Goal: Task Accomplishment & Management: Complete application form

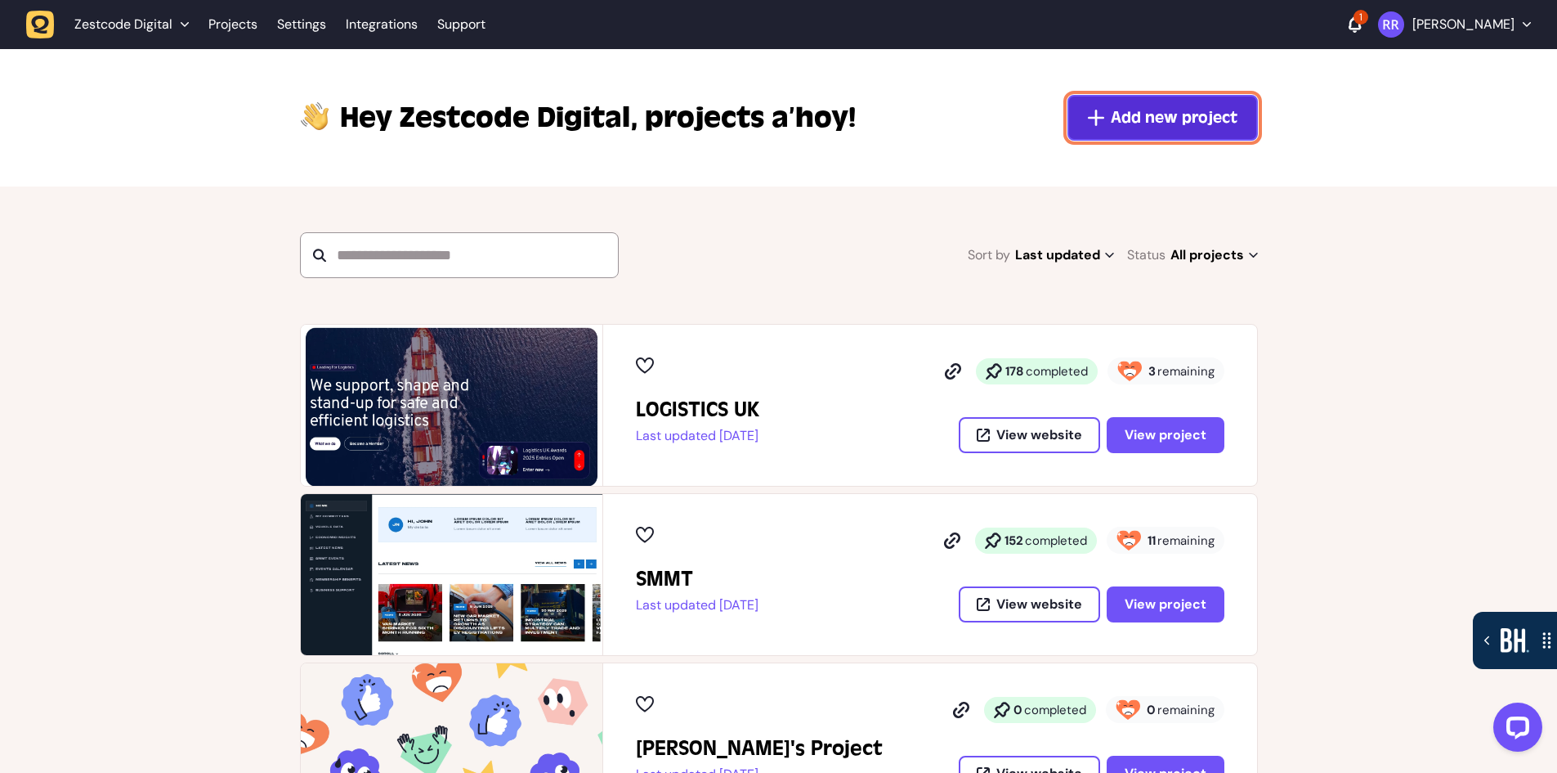
click at [1193, 110] on span "Add new project" at bounding box center [1174, 117] width 127 height 23
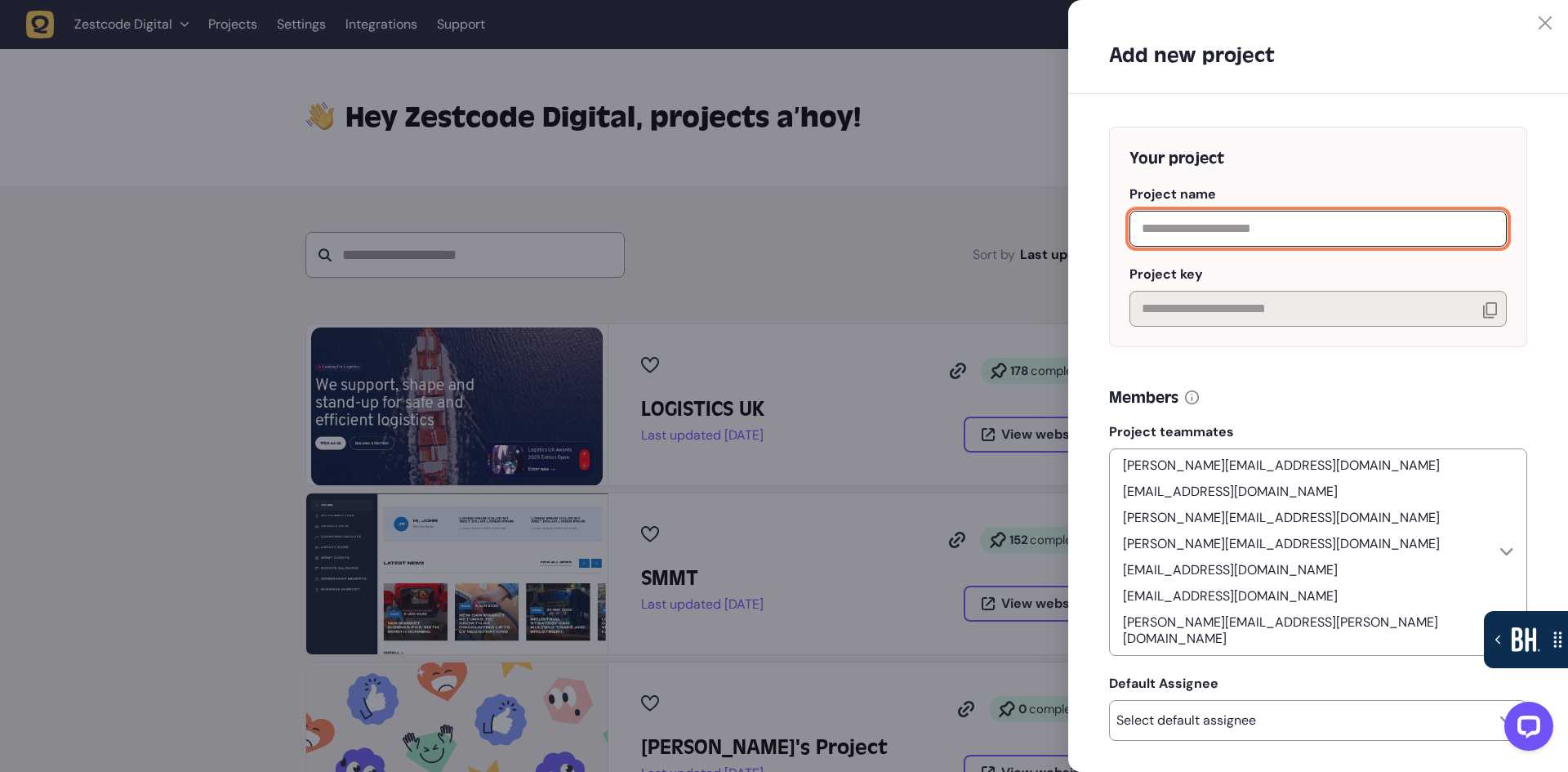
click at [1214, 236] on input "text" at bounding box center [1318, 229] width 378 height 36
type input "*******"
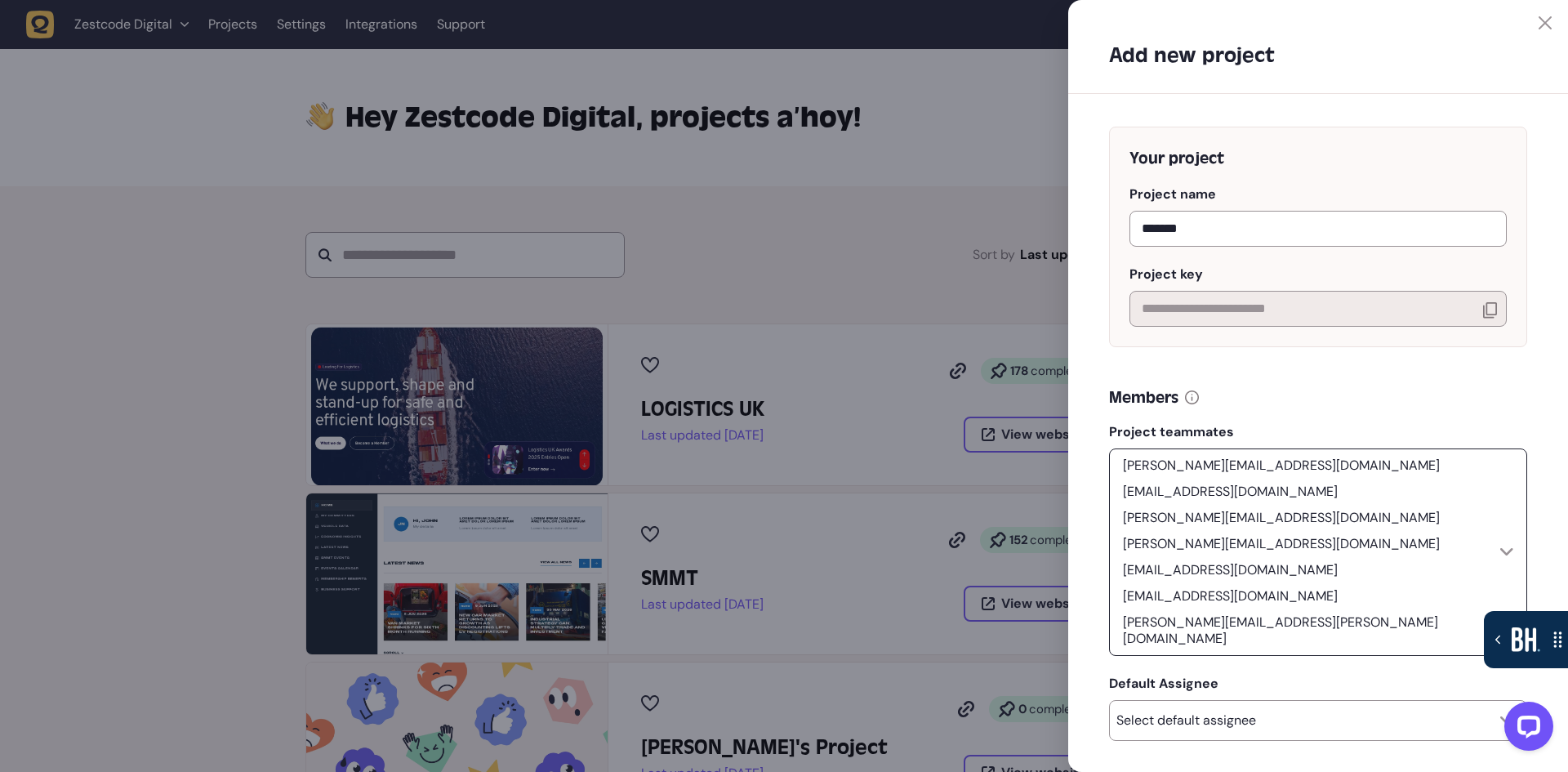
click at [1463, 524] on div "[PERSON_NAME][EMAIL_ADDRESS][DOMAIN_NAME] [EMAIL_ADDRESS][DOMAIN_NAME] [PERSON_…" at bounding box center [1307, 551] width 384 height 193
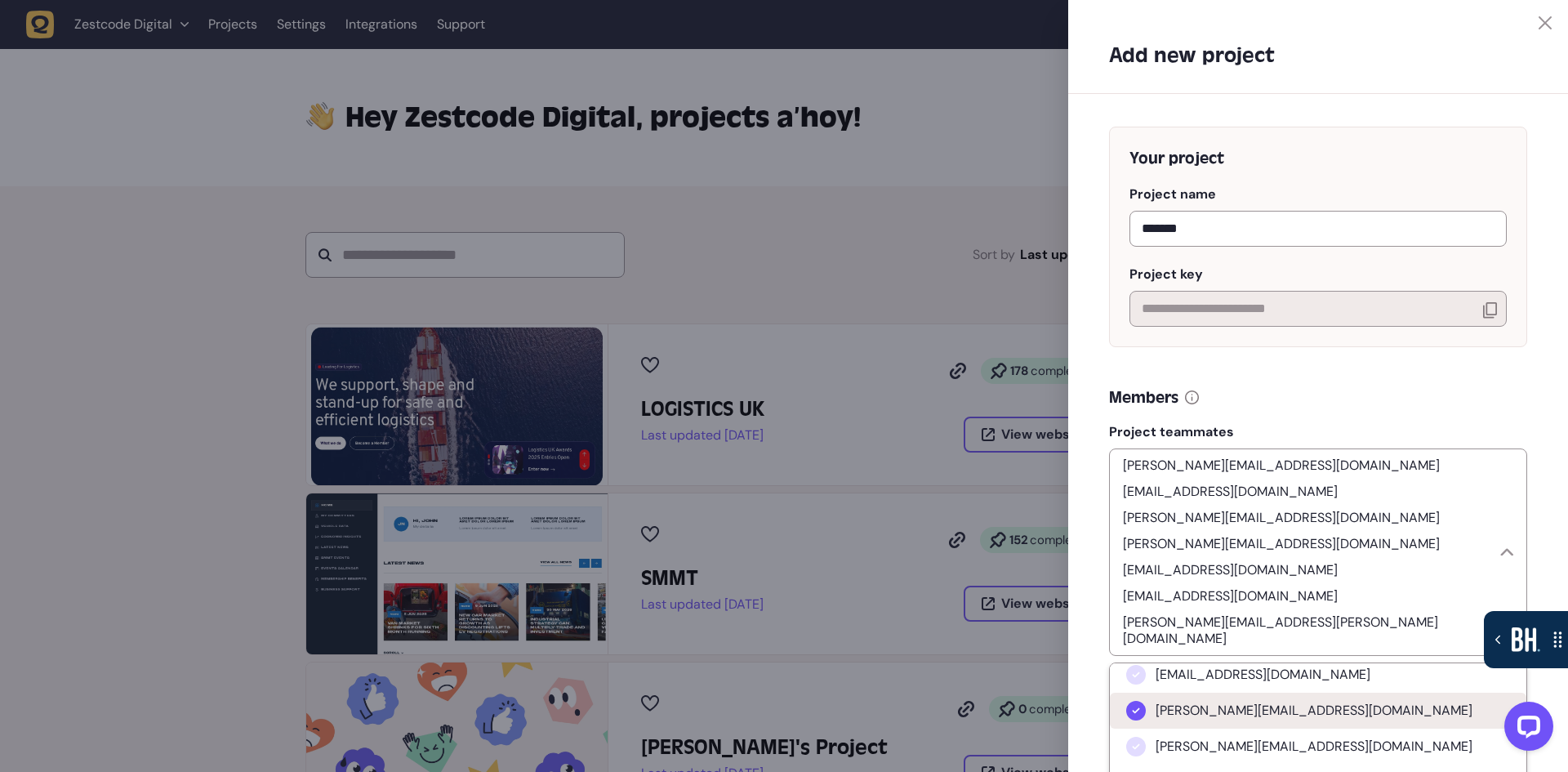
click at [1313, 702] on span "[PERSON_NAME][EMAIL_ADDRESS][DOMAIN_NAME]" at bounding box center [1313, 710] width 317 height 16
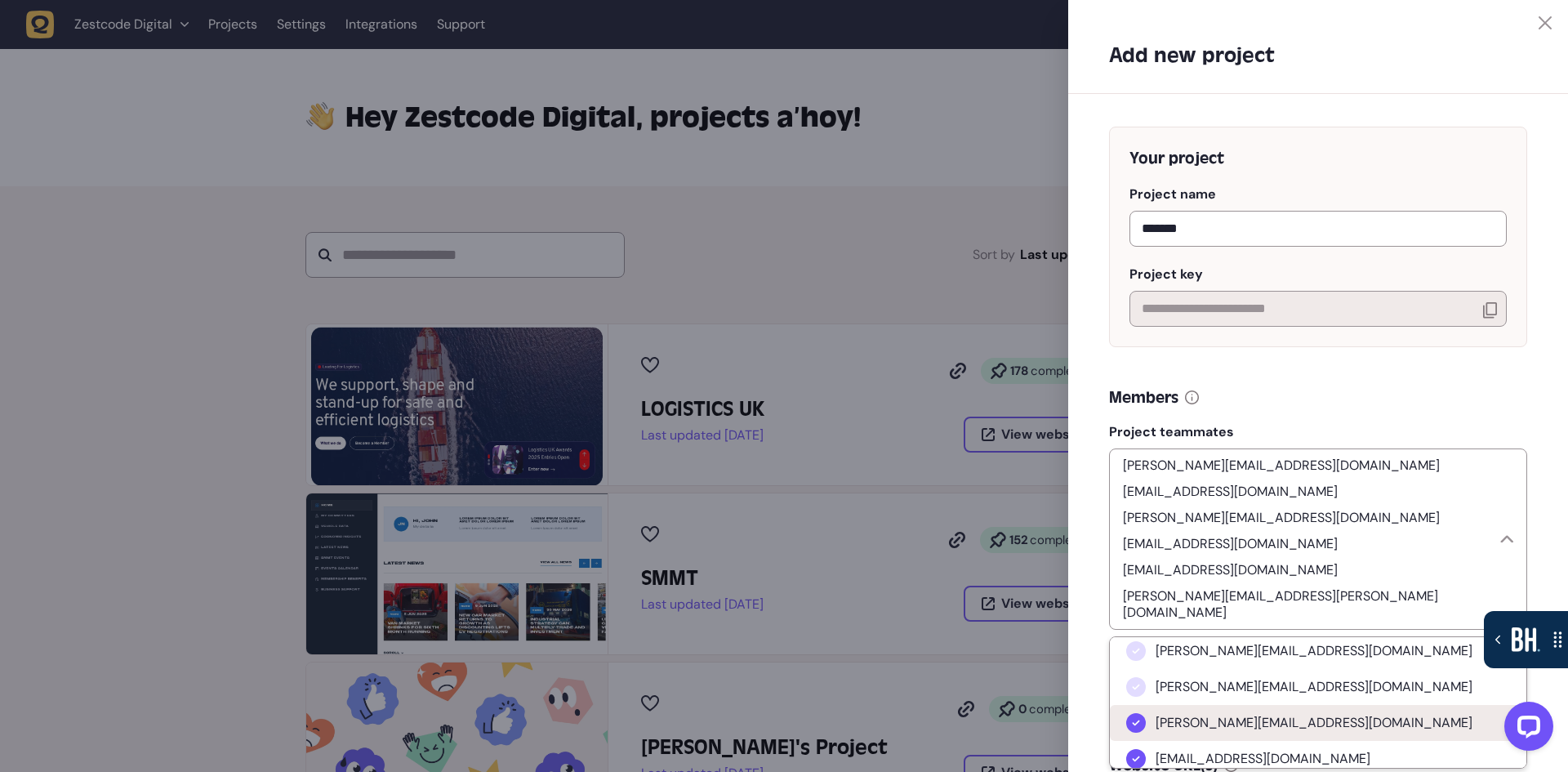
scroll to position [245, 0]
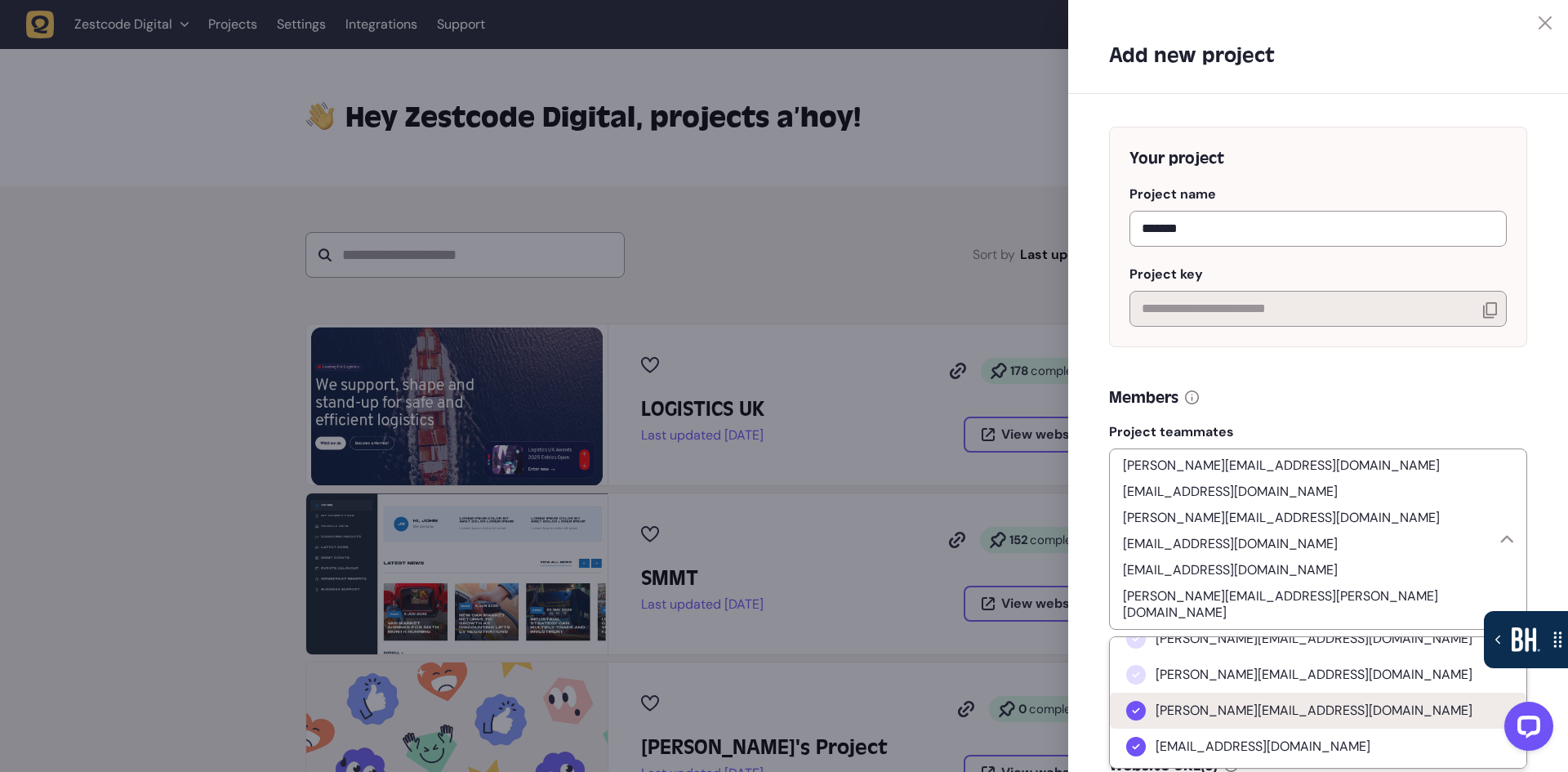
click at [1329, 692] on li "[PERSON_NAME][EMAIL_ADDRESS][DOMAIN_NAME]" at bounding box center [1317, 710] width 416 height 36
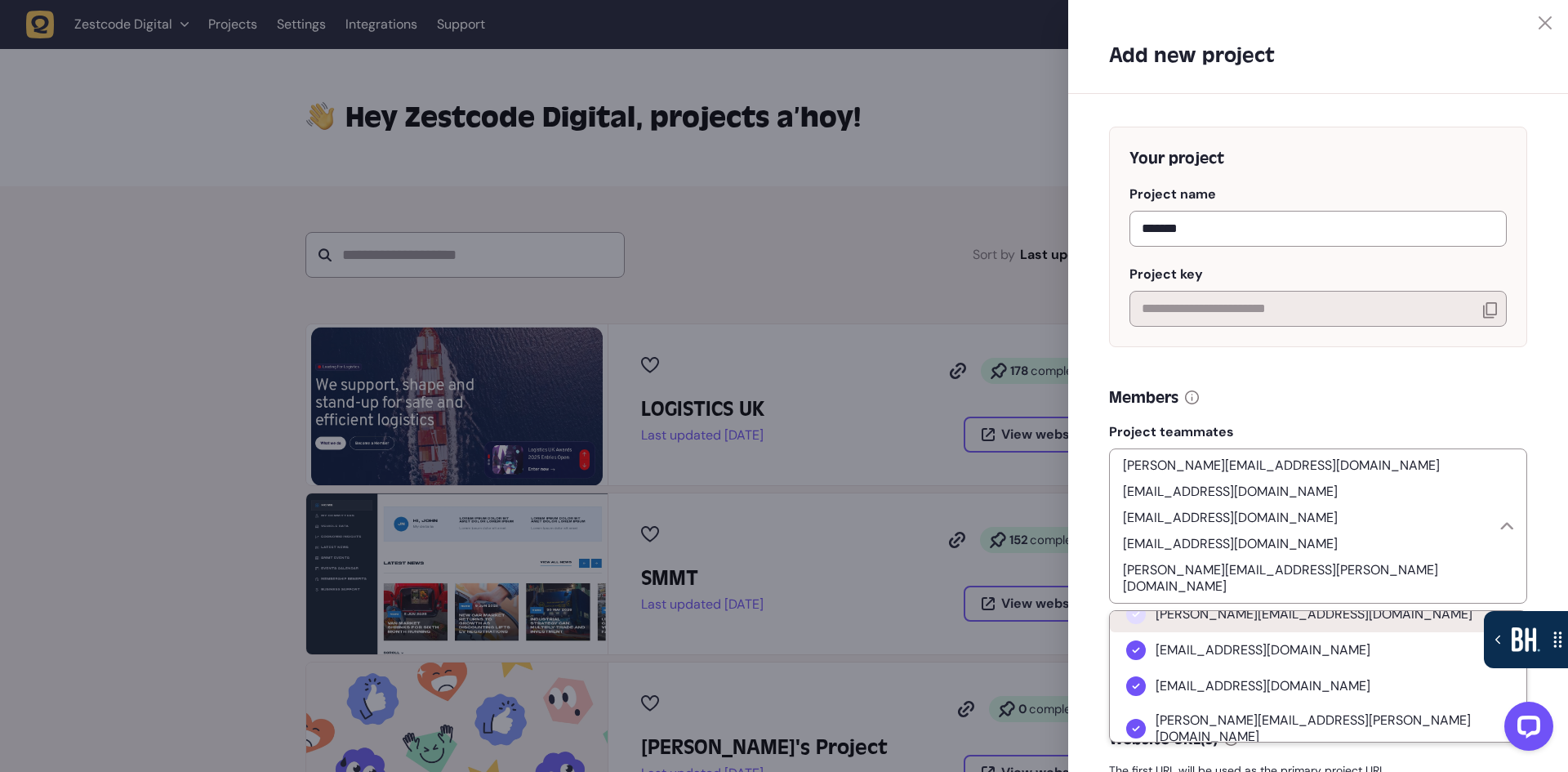
scroll to position [327, 0]
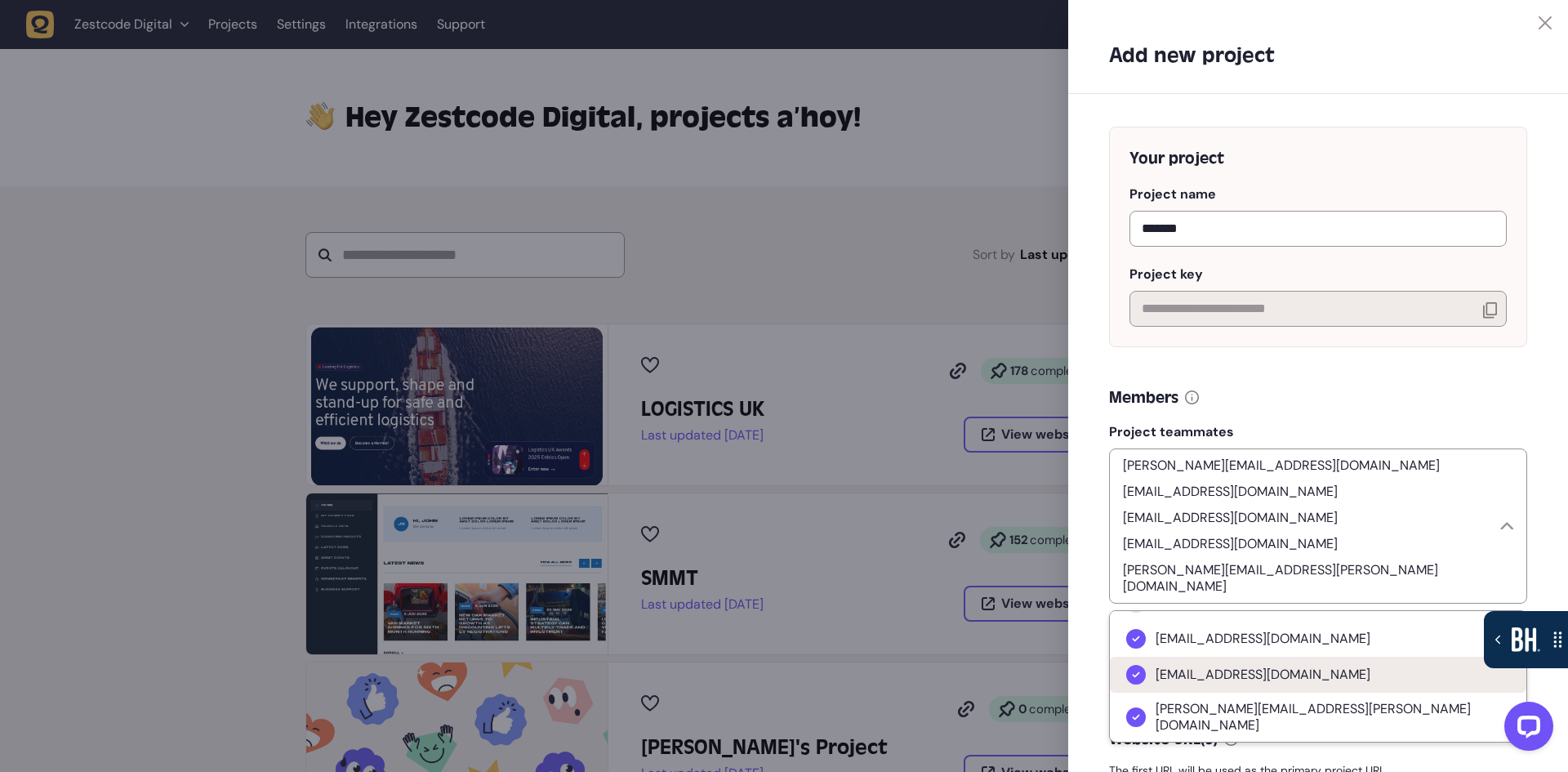
click at [1313, 656] on li "[EMAIL_ADDRESS][DOMAIN_NAME]" at bounding box center [1317, 674] width 416 height 36
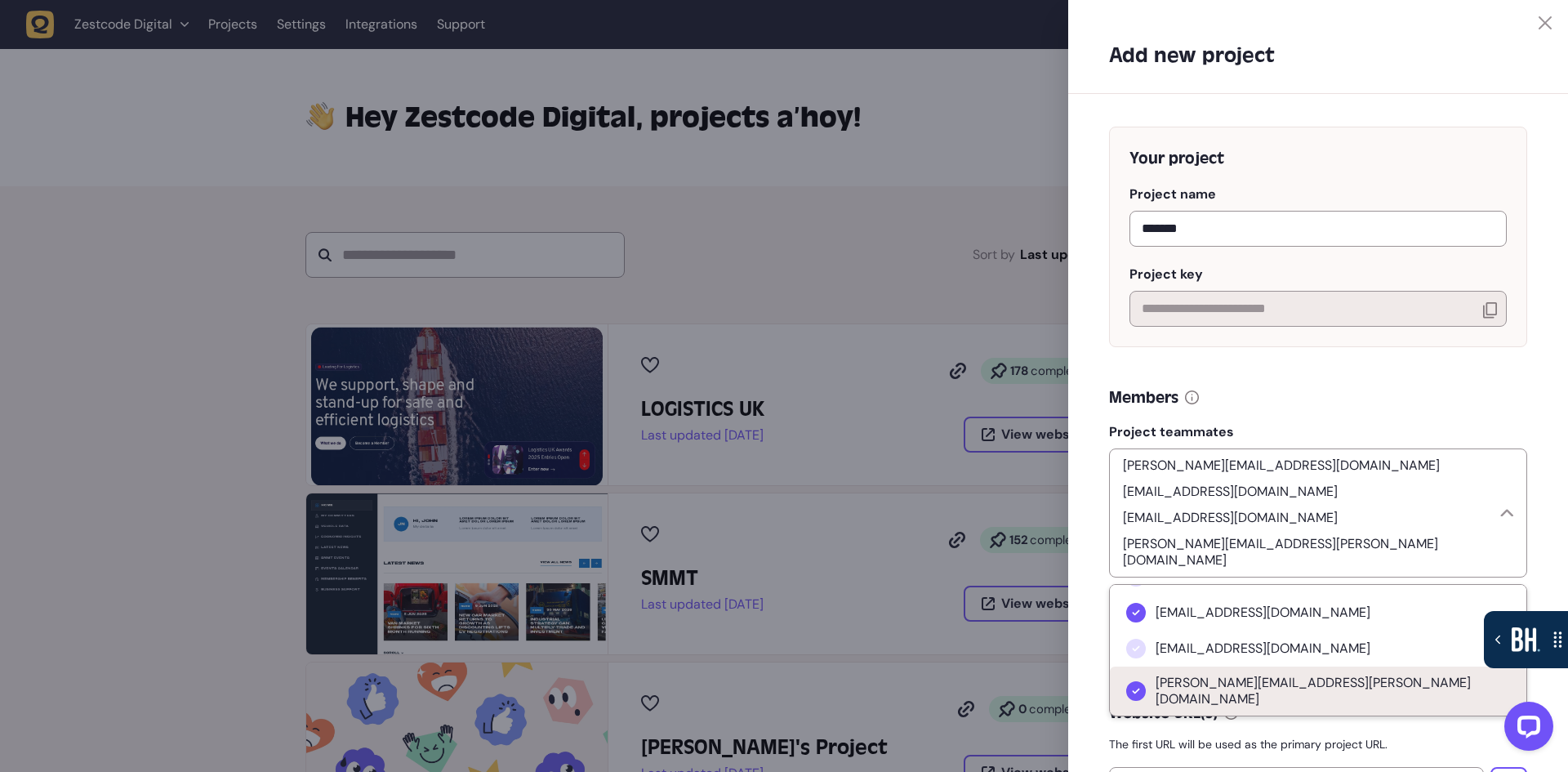
click at [1339, 666] on li "[PERSON_NAME][EMAIL_ADDRESS][PERSON_NAME][DOMAIN_NAME]" at bounding box center [1317, 690] width 416 height 49
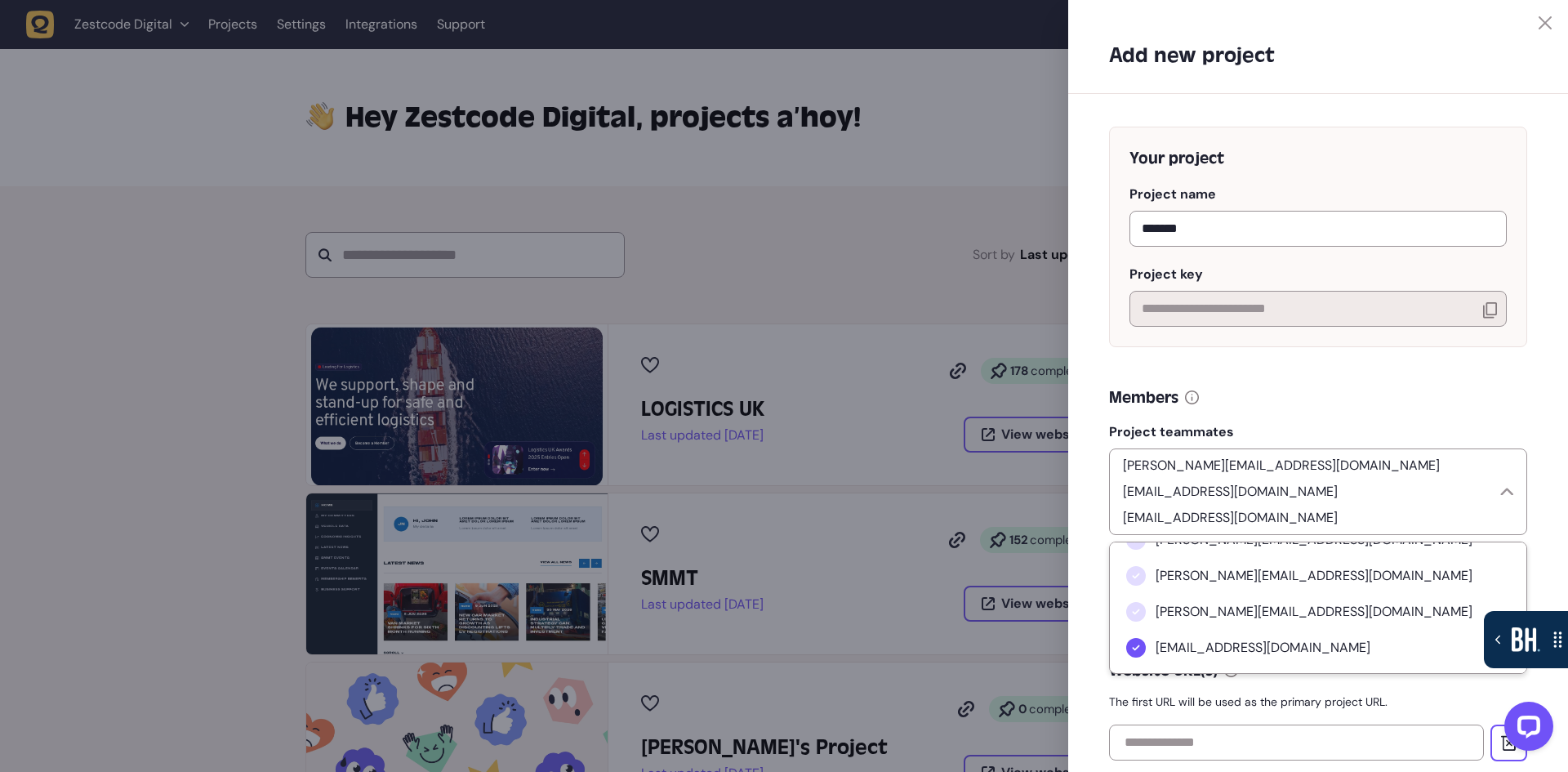
scroll to position [245, 0]
click at [1344, 633] on li "[EMAIL_ADDRESS][DOMAIN_NAME]" at bounding box center [1317, 651] width 416 height 36
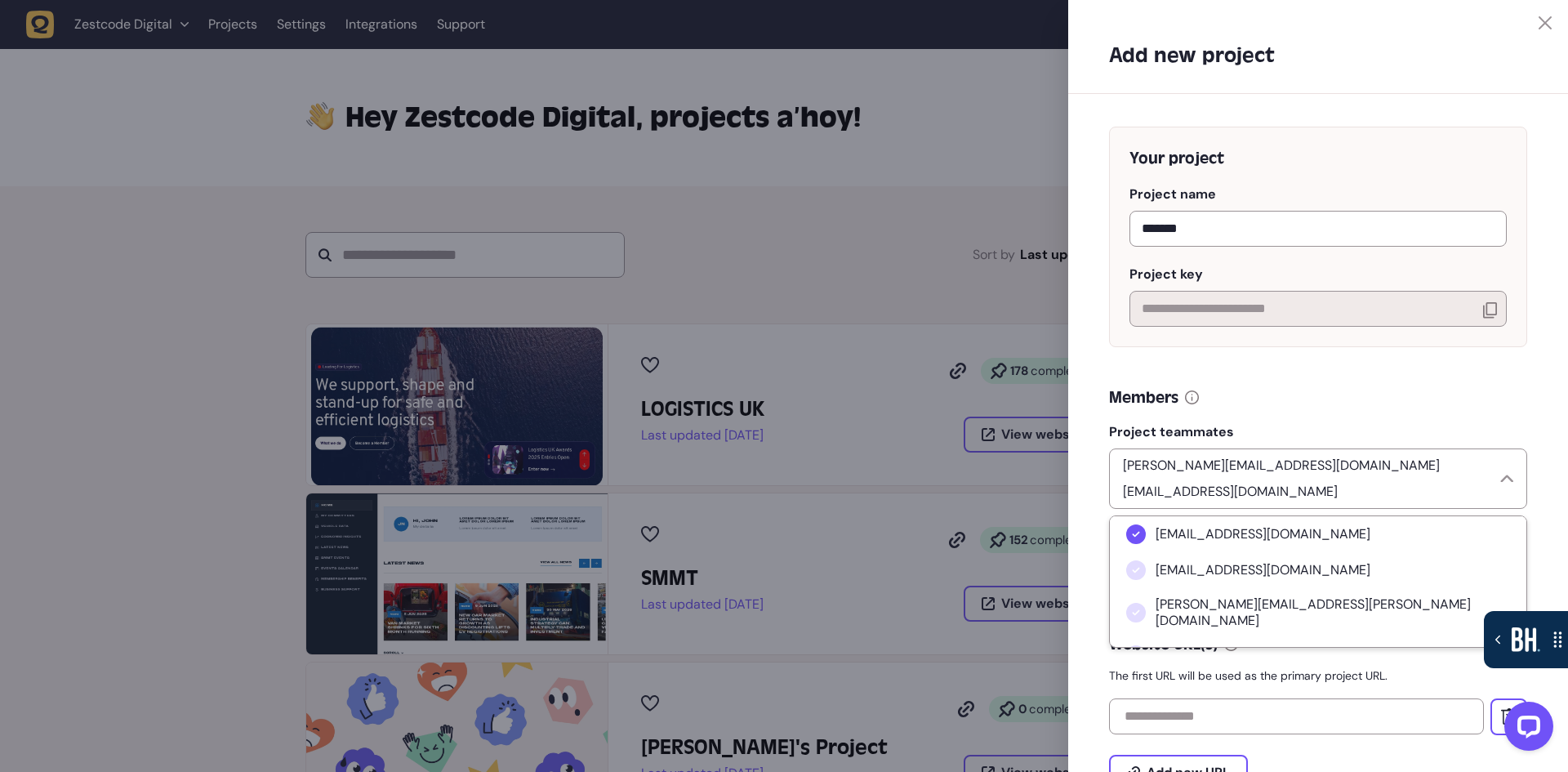
scroll to position [0, 0]
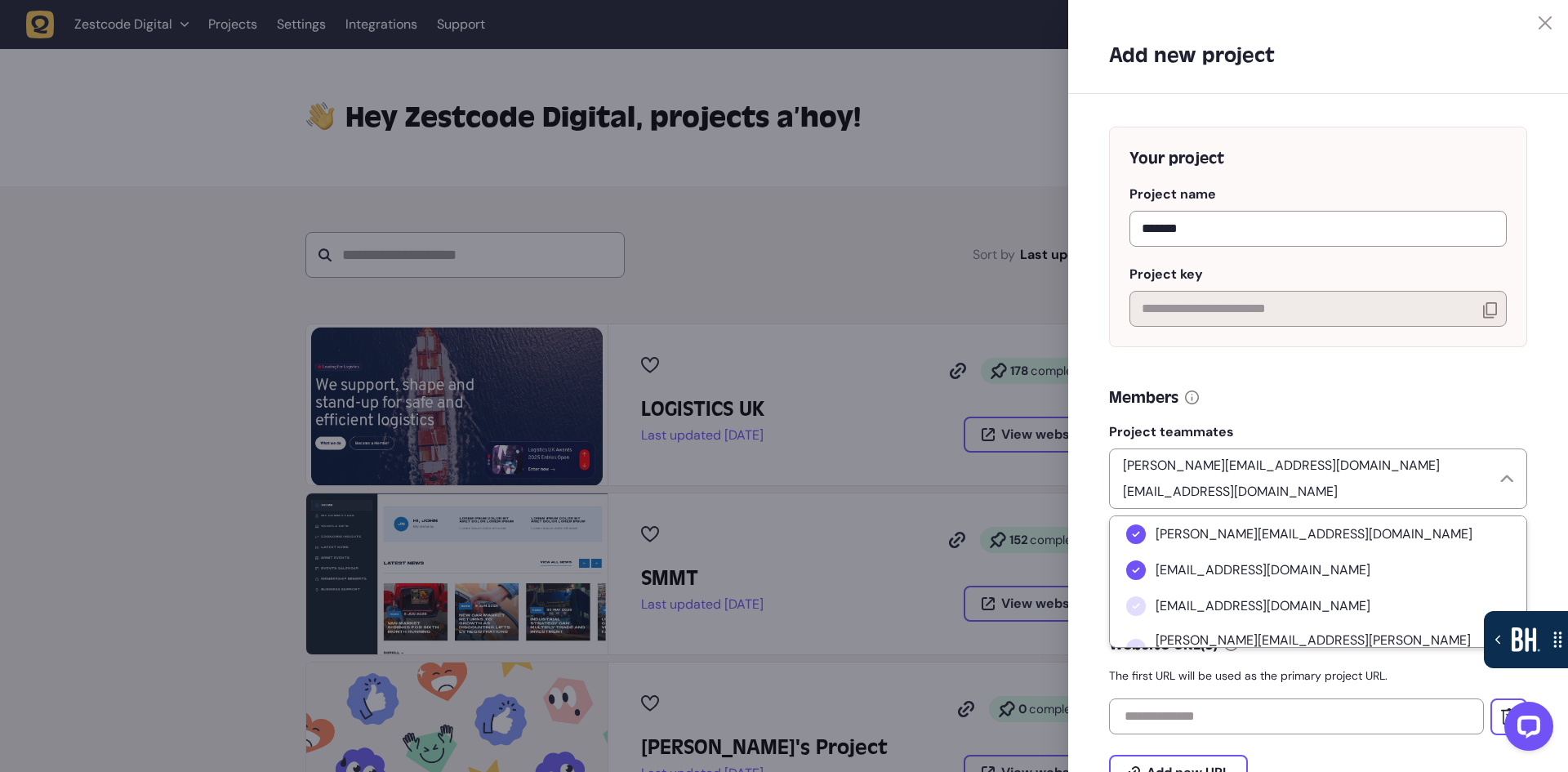
click at [1440, 419] on div "Project teammates [PERSON_NAME][EMAIL_ADDRESS][DOMAIN_NAME] [EMAIL_ADDRESS][DOM…" at bounding box center [1317, 459] width 418 height 100
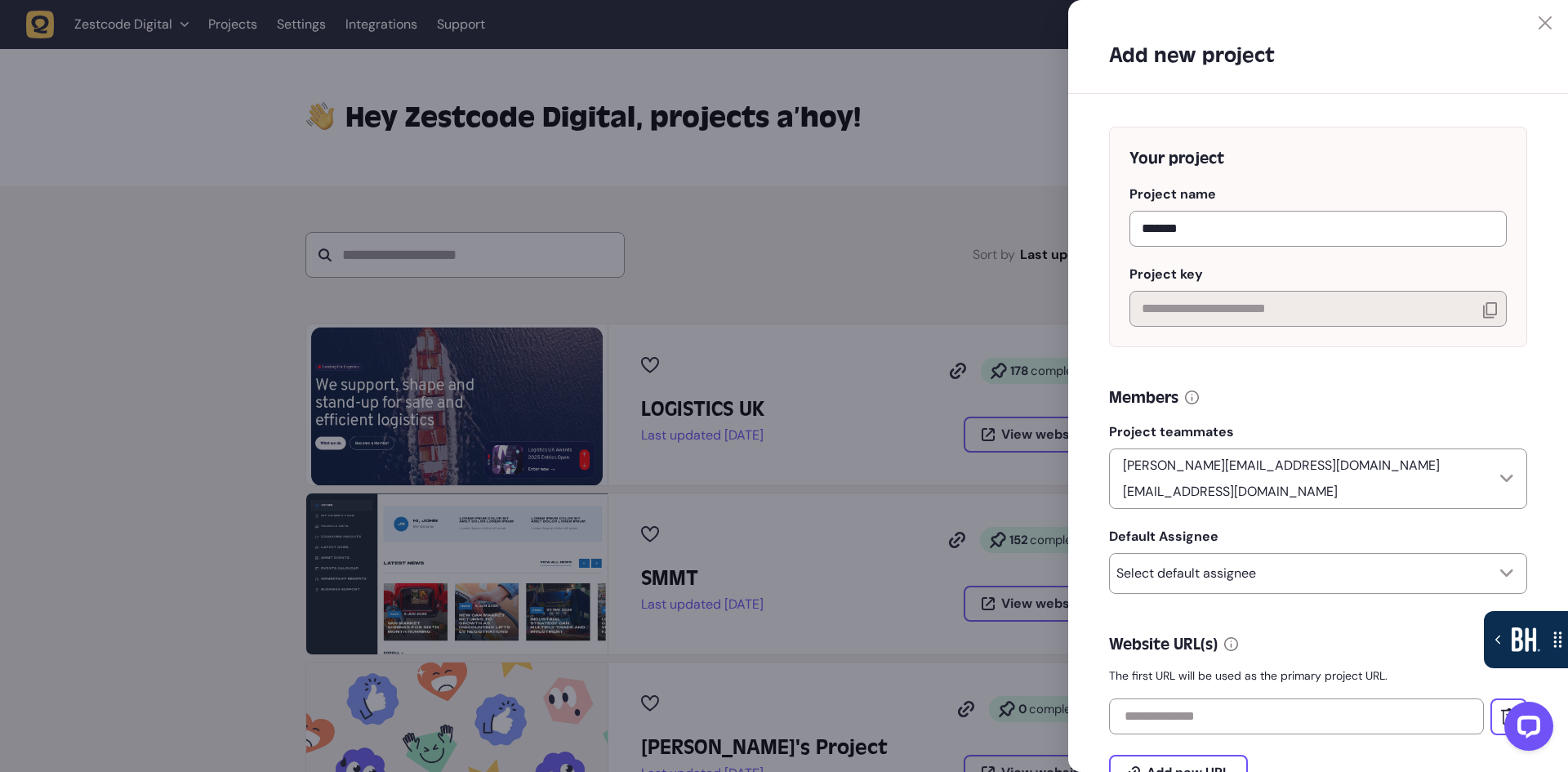
click at [217, 183] on div at bounding box center [784, 386] width 1568 height 772
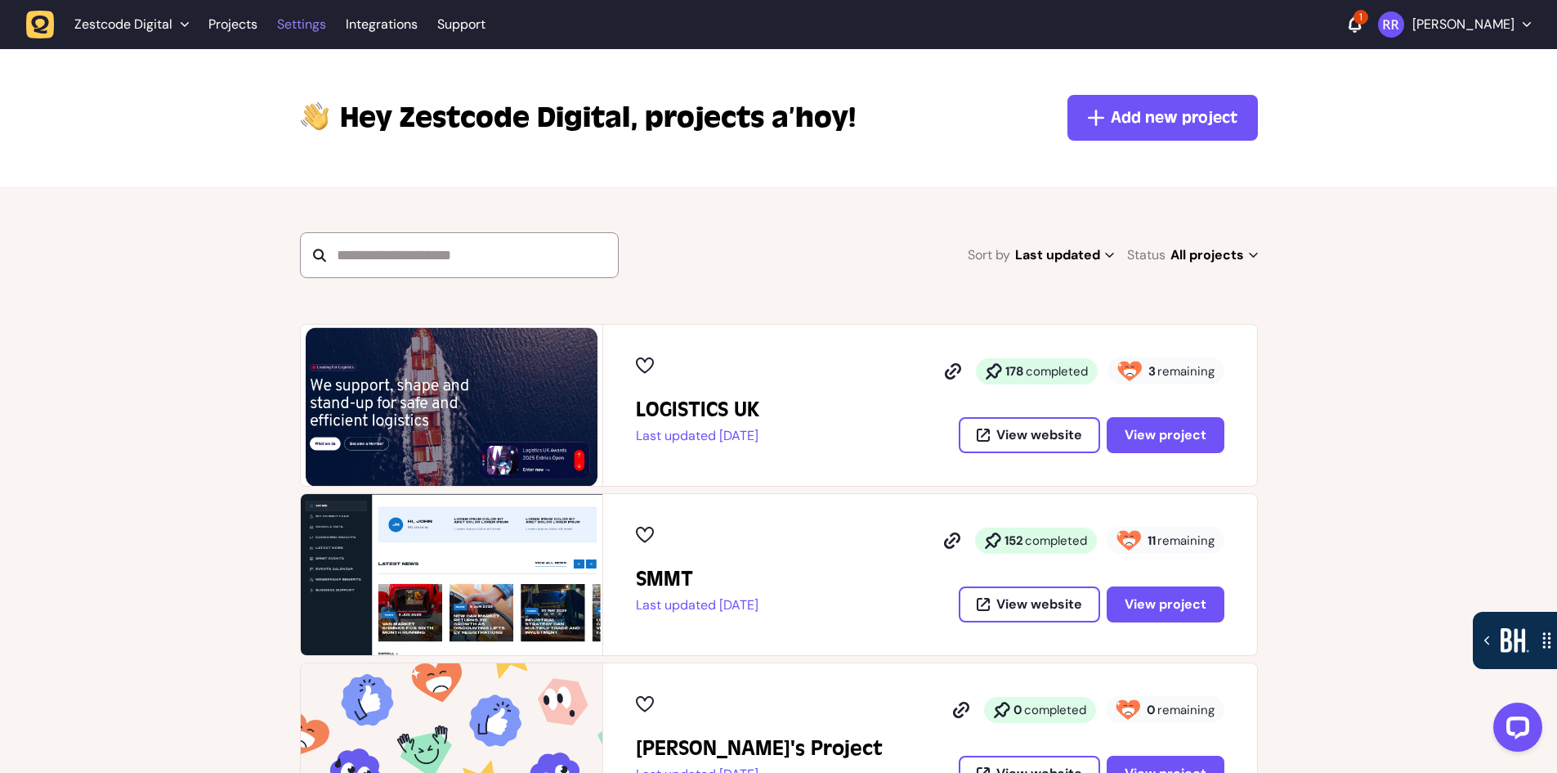
click at [289, 23] on link "Settings" at bounding box center [301, 24] width 49 height 29
click at [298, 28] on link "Settings" at bounding box center [301, 24] width 49 height 29
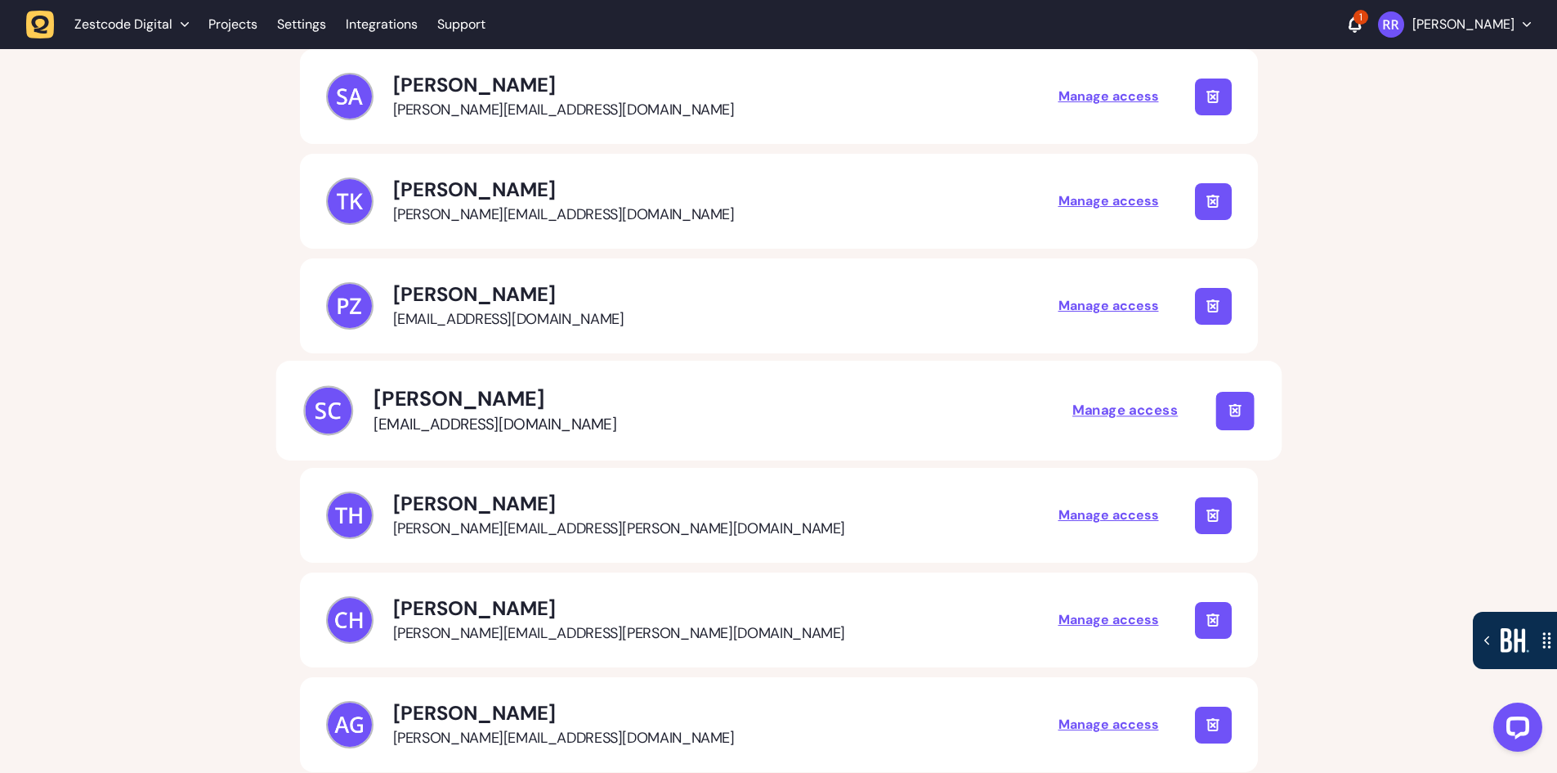
scroll to position [3025, 0]
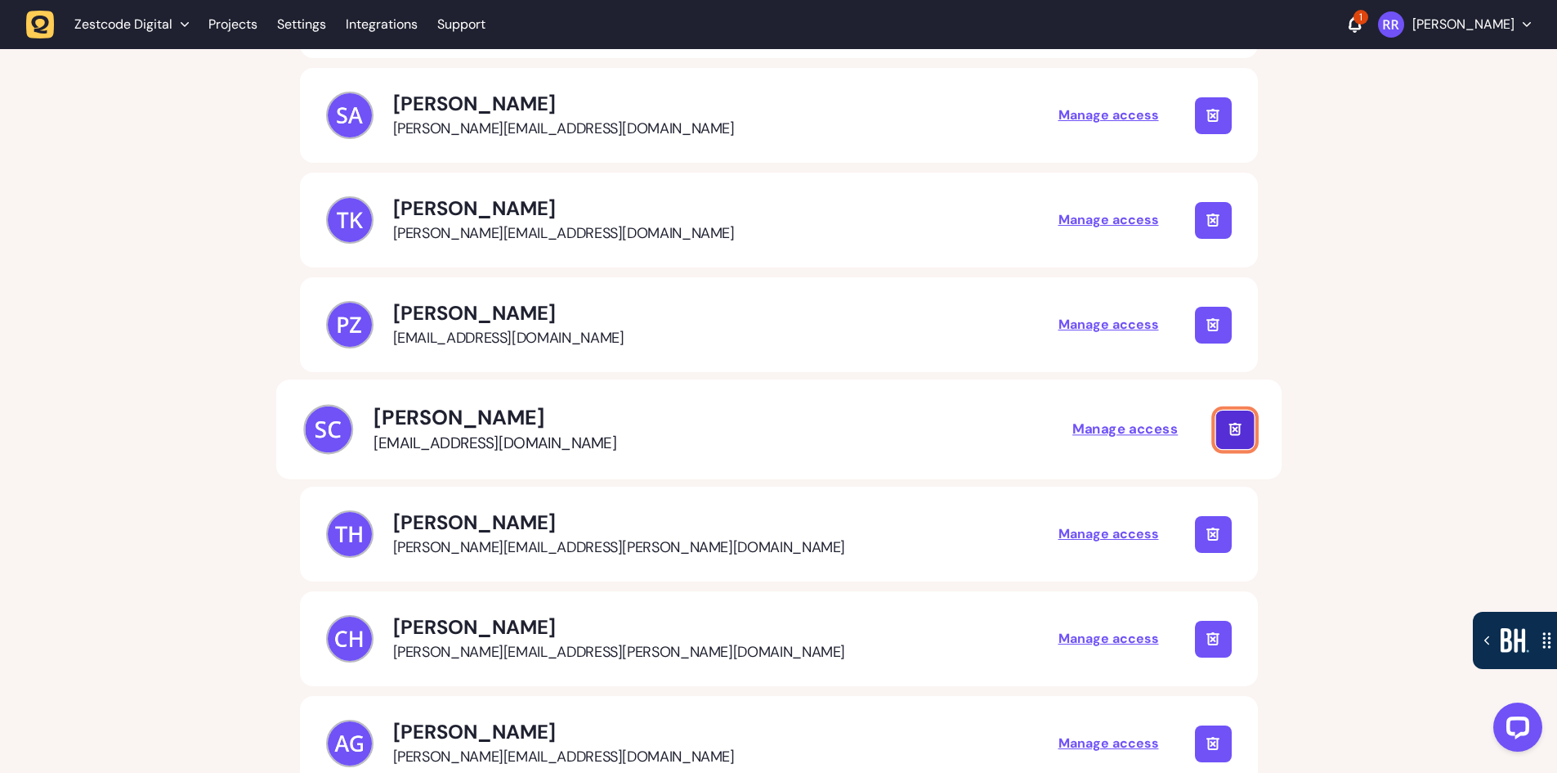
click at [1237, 425] on icon at bounding box center [1235, 430] width 14 height 14
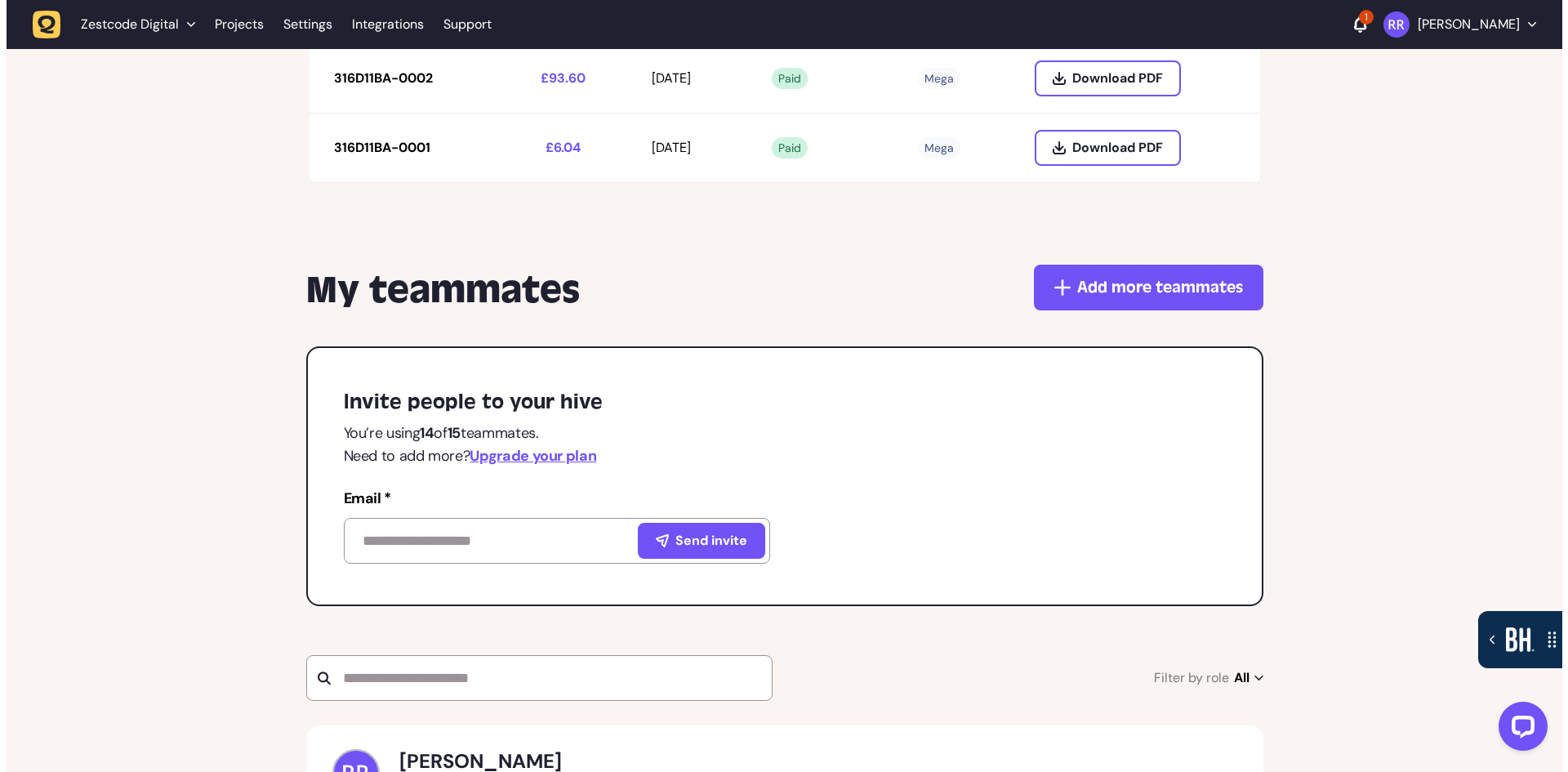
scroll to position [1878, 0]
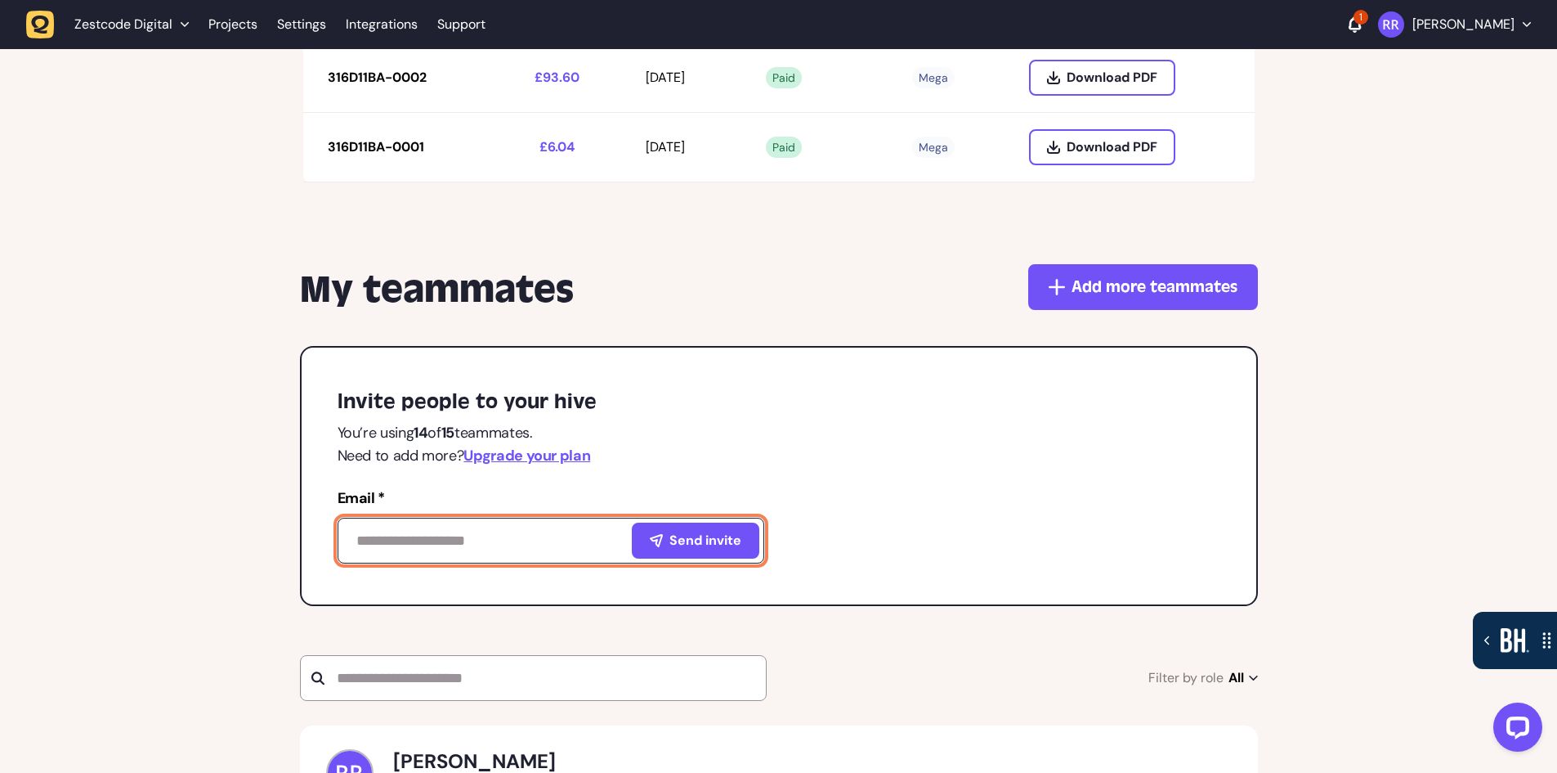
click at [437, 553] on input at bounding box center [551, 540] width 427 height 46
paste input "**********"
type input "**********"
drag, startPoint x: 515, startPoint y: 543, endPoint x: 358, endPoint y: 531, distance: 157.4
click at [358, 531] on input "**********" at bounding box center [551, 540] width 427 height 46
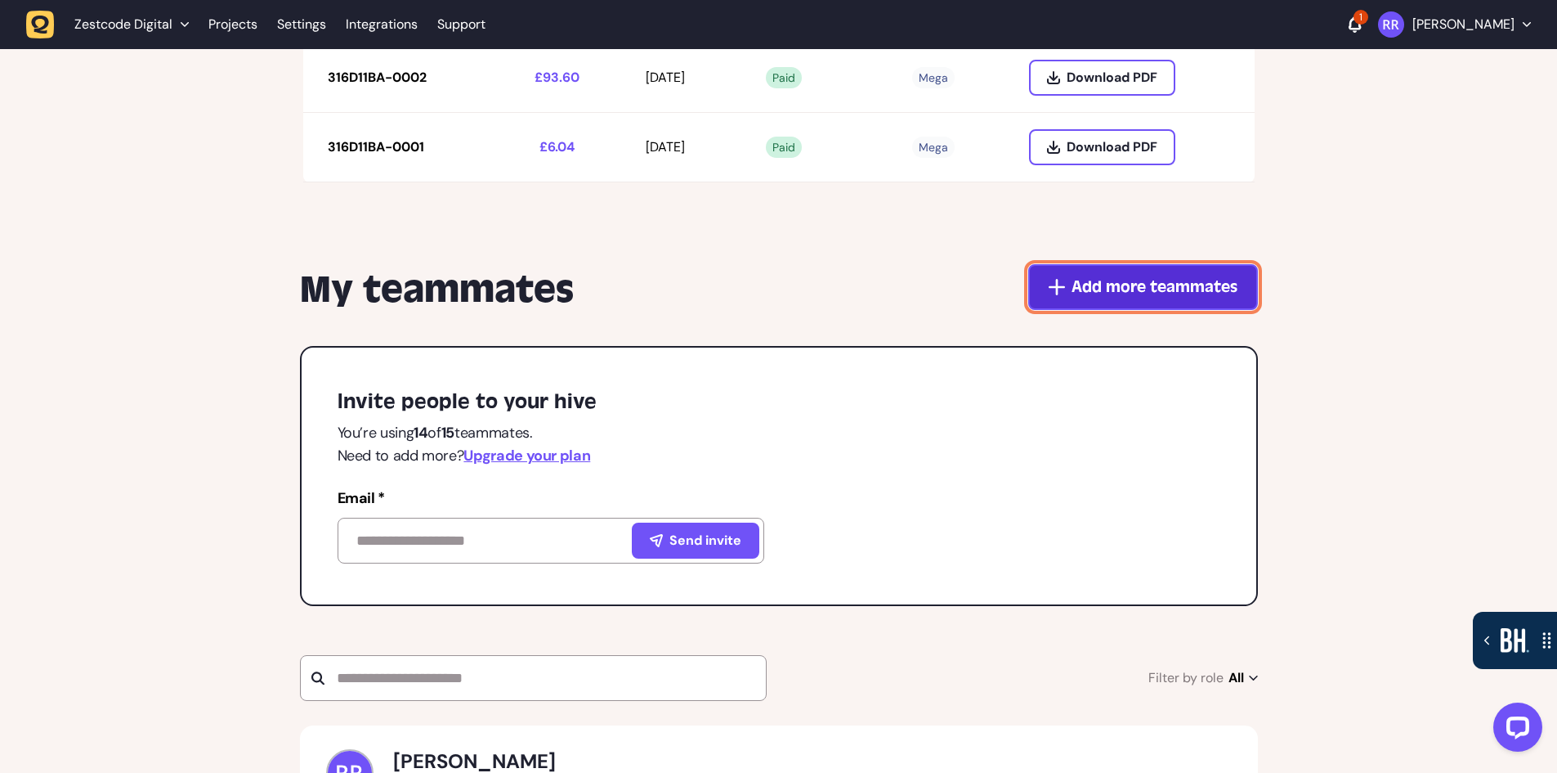
click at [1131, 278] on span "Add more teammates" at bounding box center [1155, 286] width 166 height 23
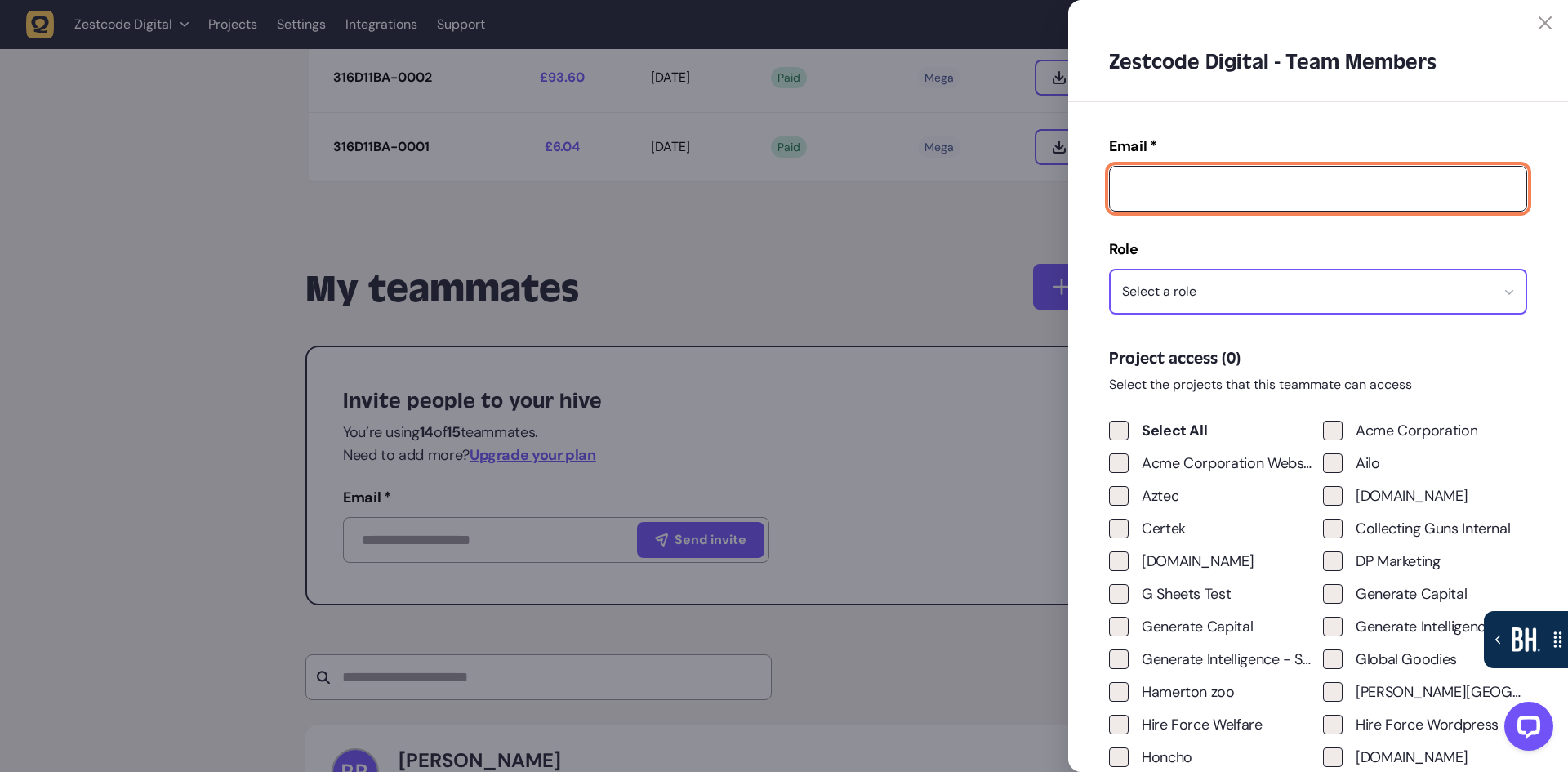
click at [1181, 189] on input "Email *" at bounding box center [1317, 189] width 418 height 46
paste input "**********"
type input "**********"
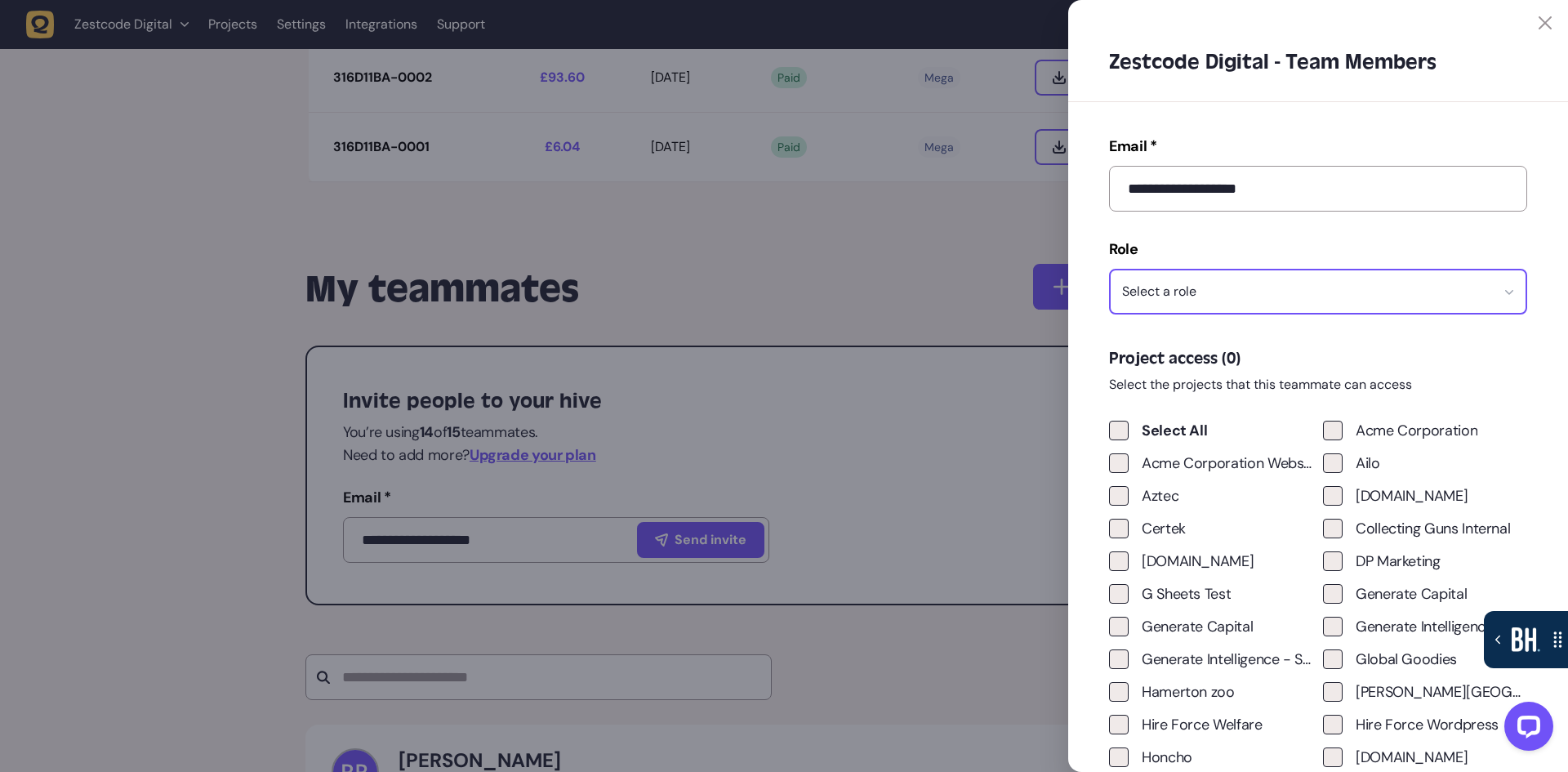
click at [1241, 291] on button "Select a role" at bounding box center [1317, 292] width 418 height 46
click at [1189, 435] on div "Developer-Tester" at bounding box center [1317, 438] width 393 height 16
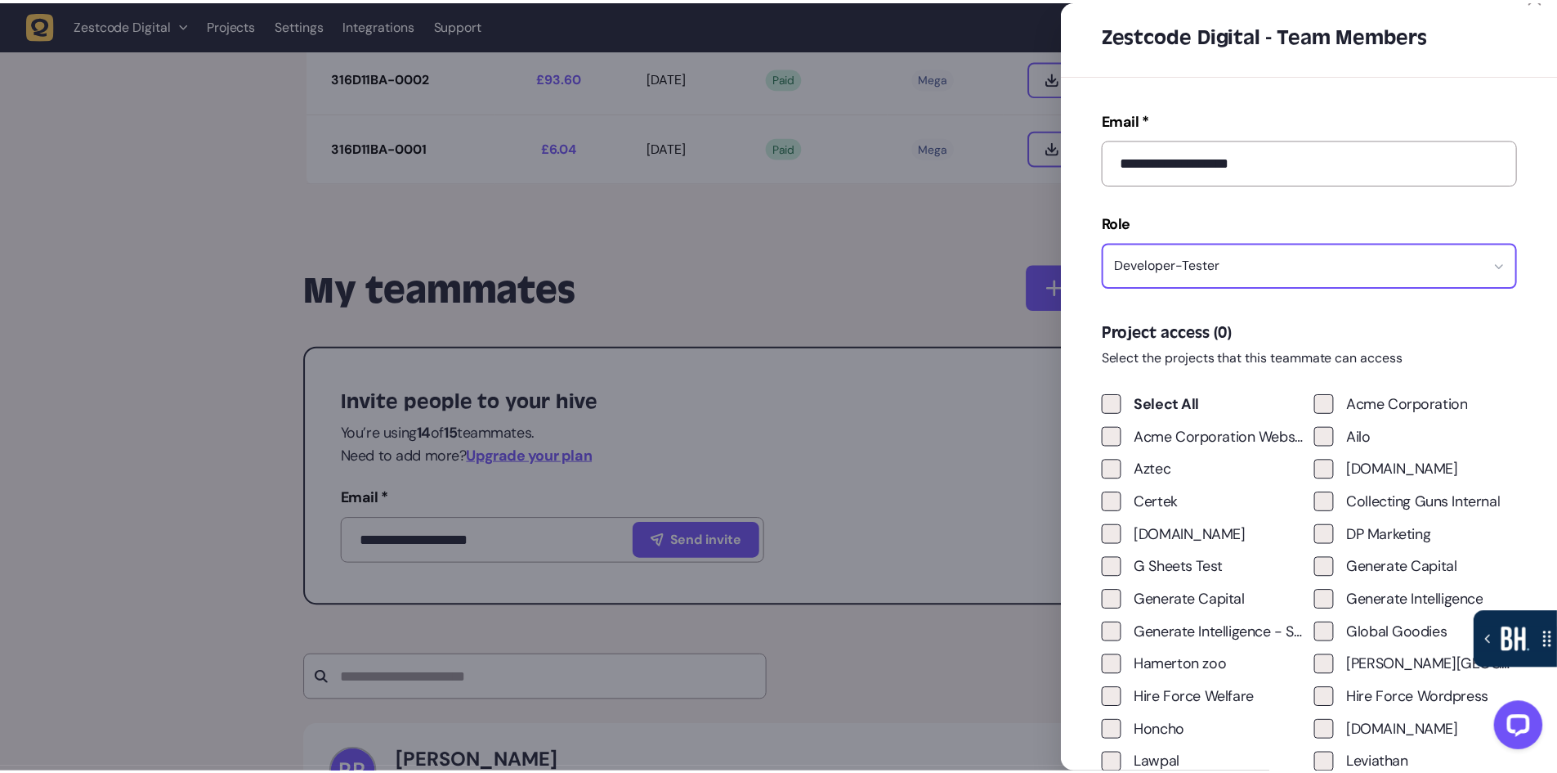
scroll to position [0, 0]
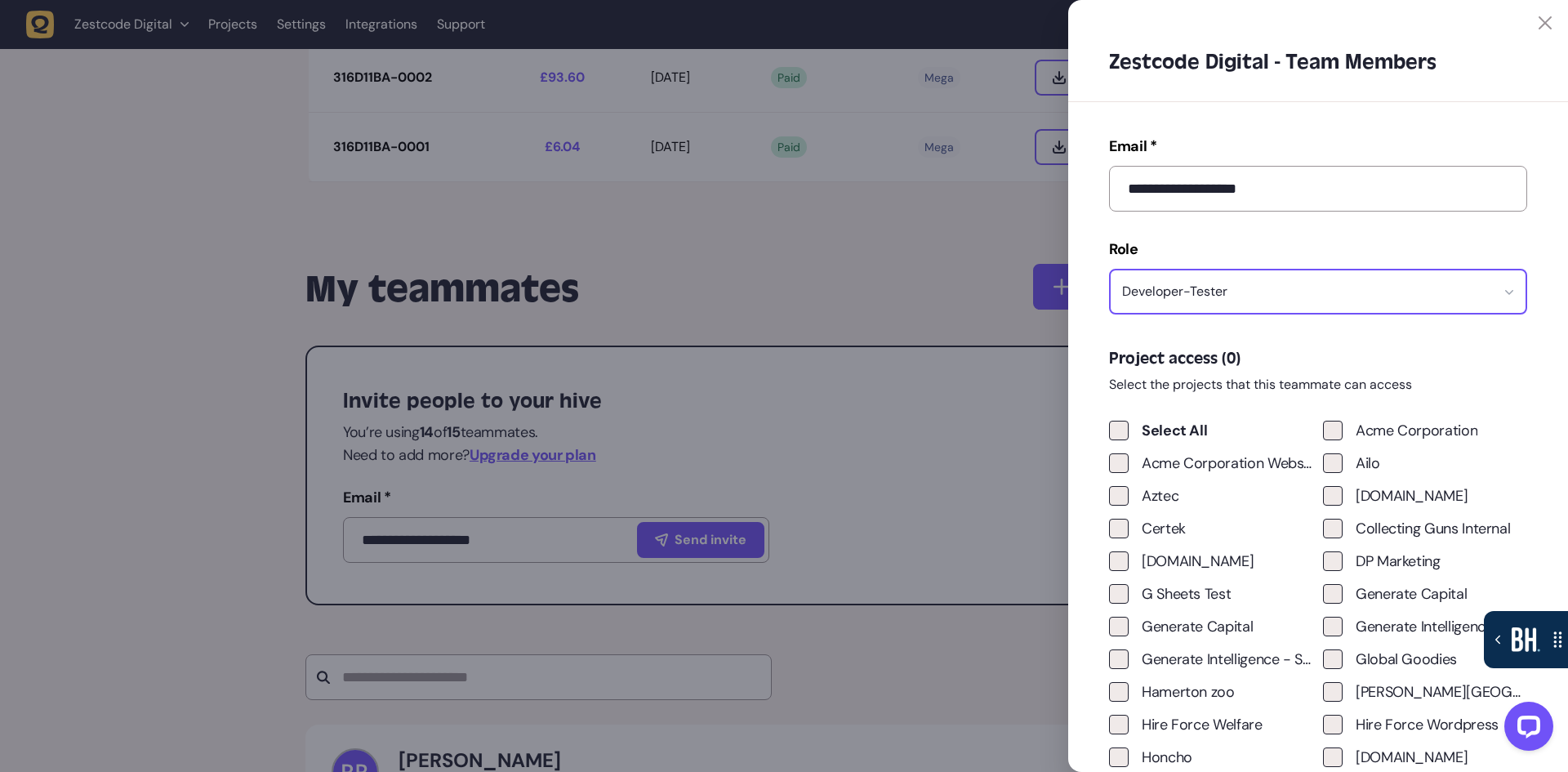
click at [969, 254] on div at bounding box center [784, 386] width 1568 height 772
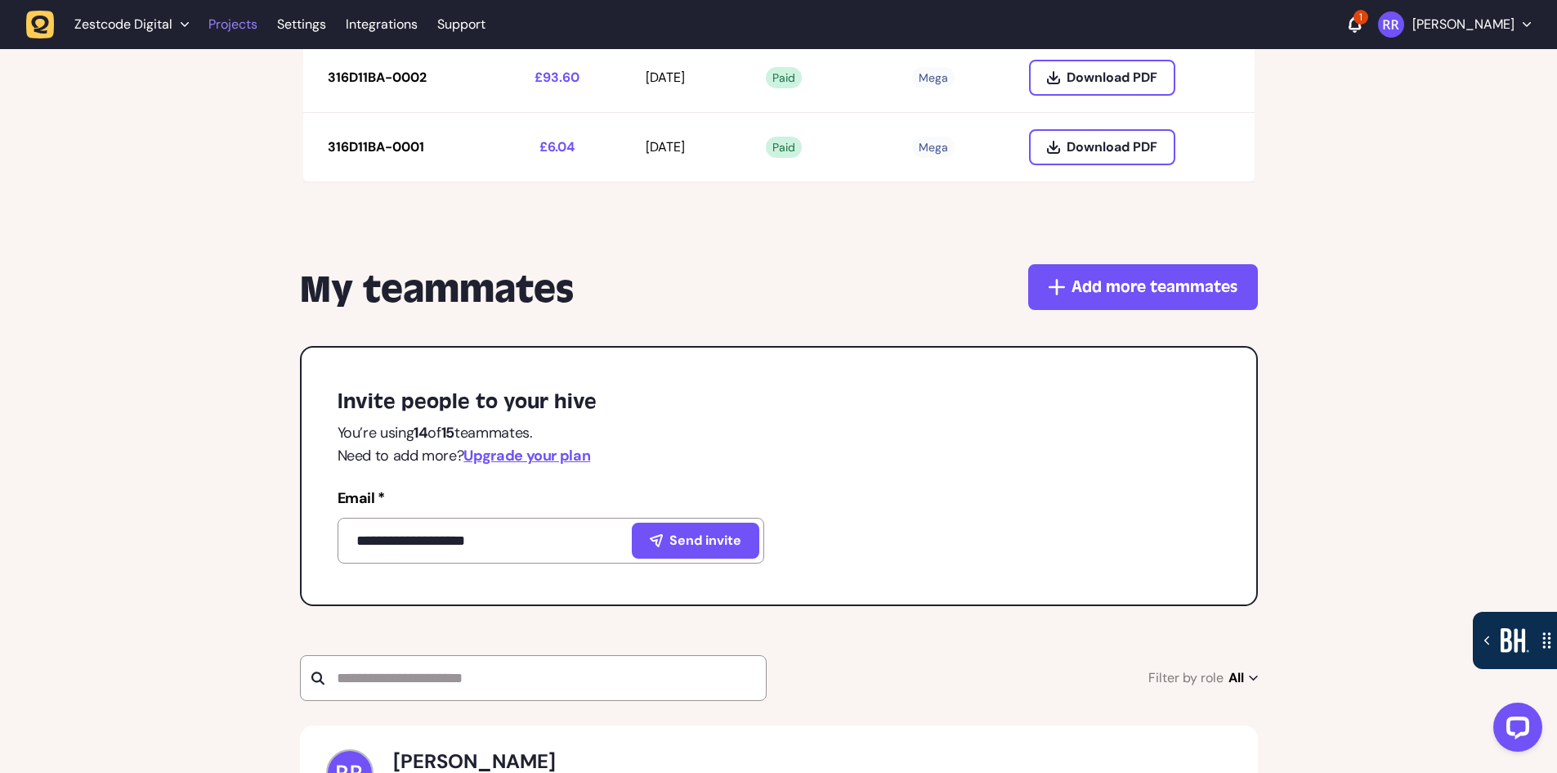
click at [224, 32] on link "Projects" at bounding box center [232, 24] width 49 height 29
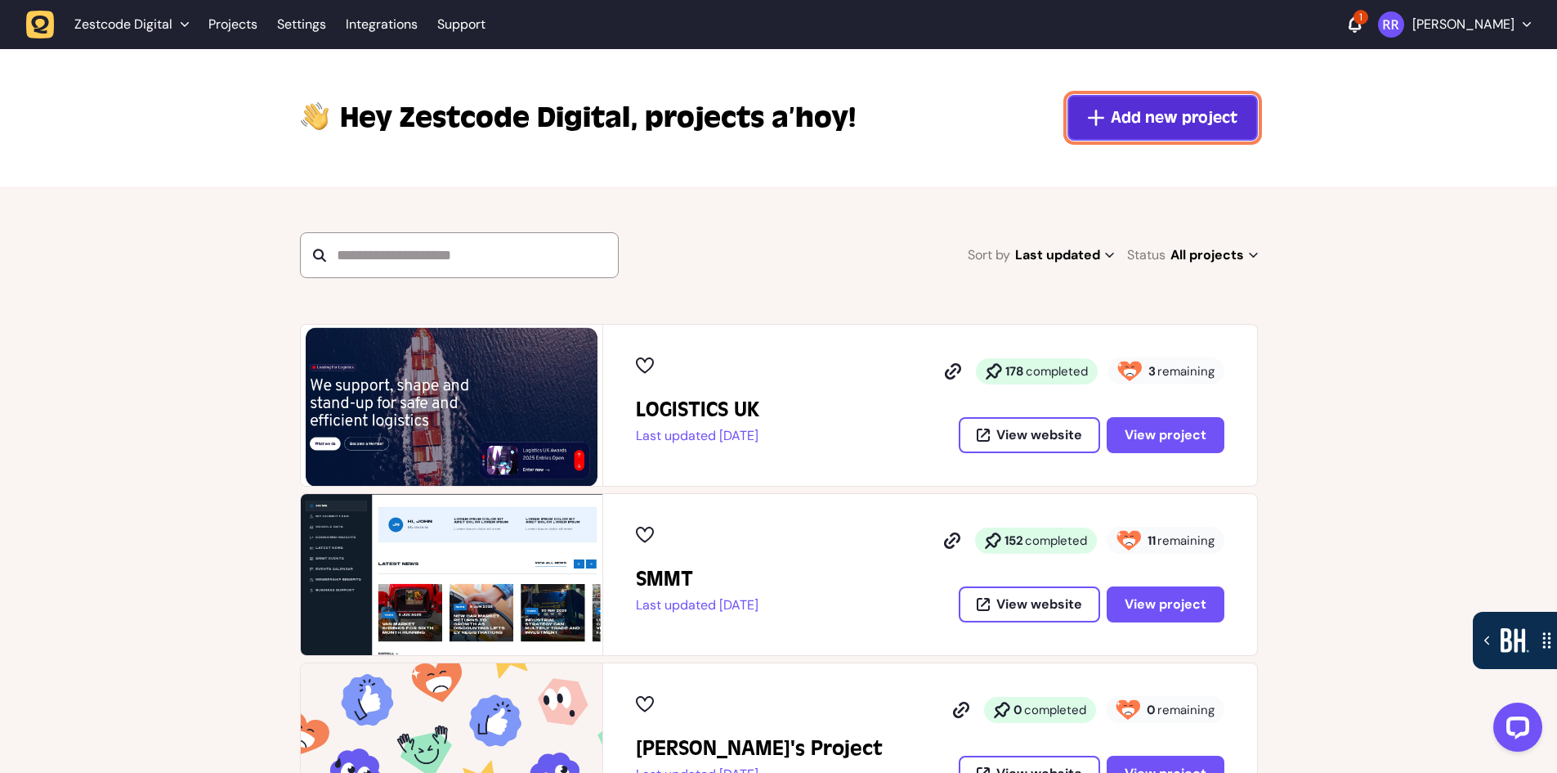
click at [1152, 116] on span "Add new project" at bounding box center [1174, 117] width 127 height 23
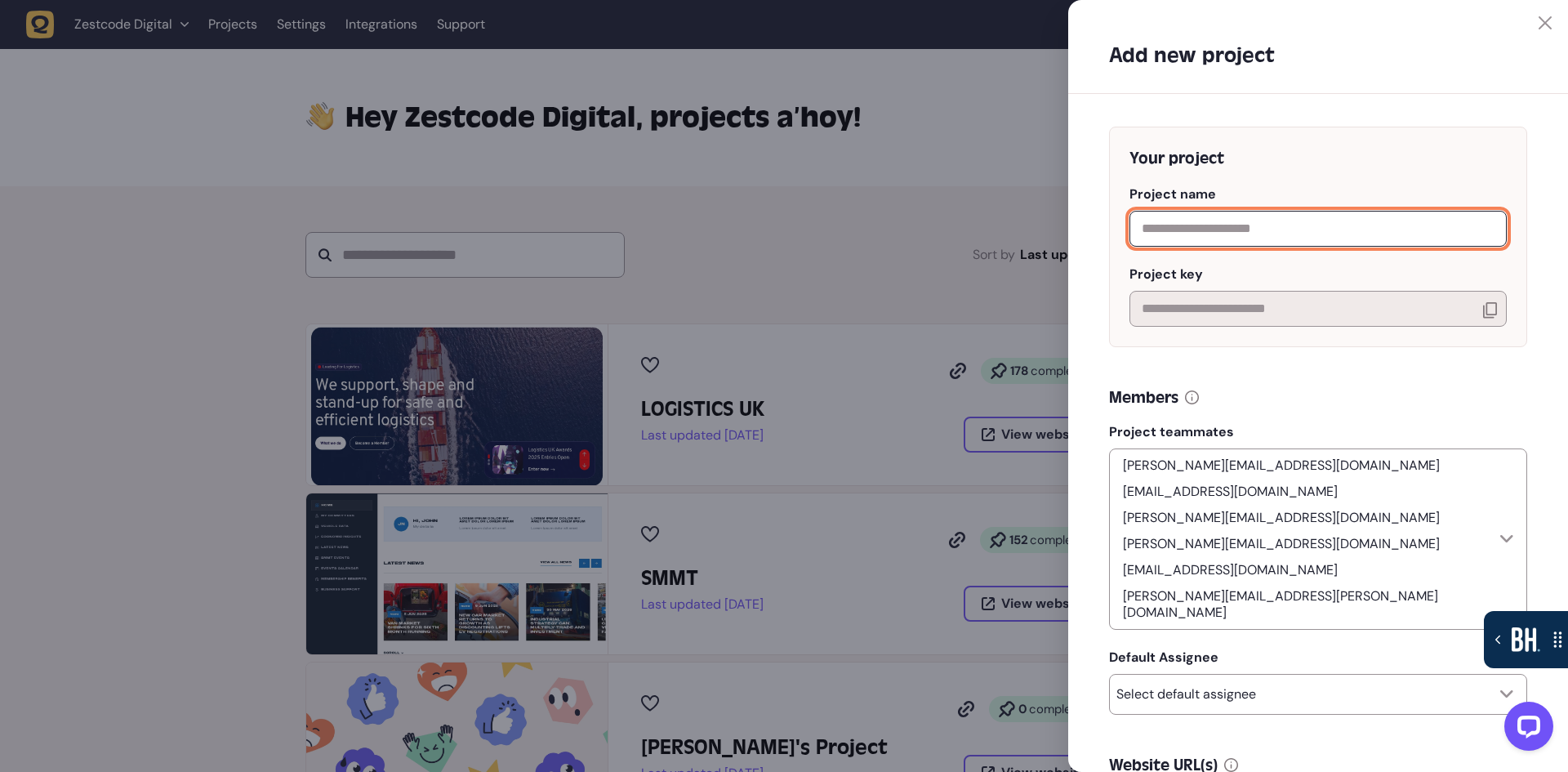
click at [1206, 236] on input "text" at bounding box center [1318, 229] width 378 height 36
drag, startPoint x: 1166, startPoint y: 236, endPoint x: 1241, endPoint y: 248, distance: 76.0
click at [1167, 236] on input "*******" at bounding box center [1318, 229] width 378 height 36
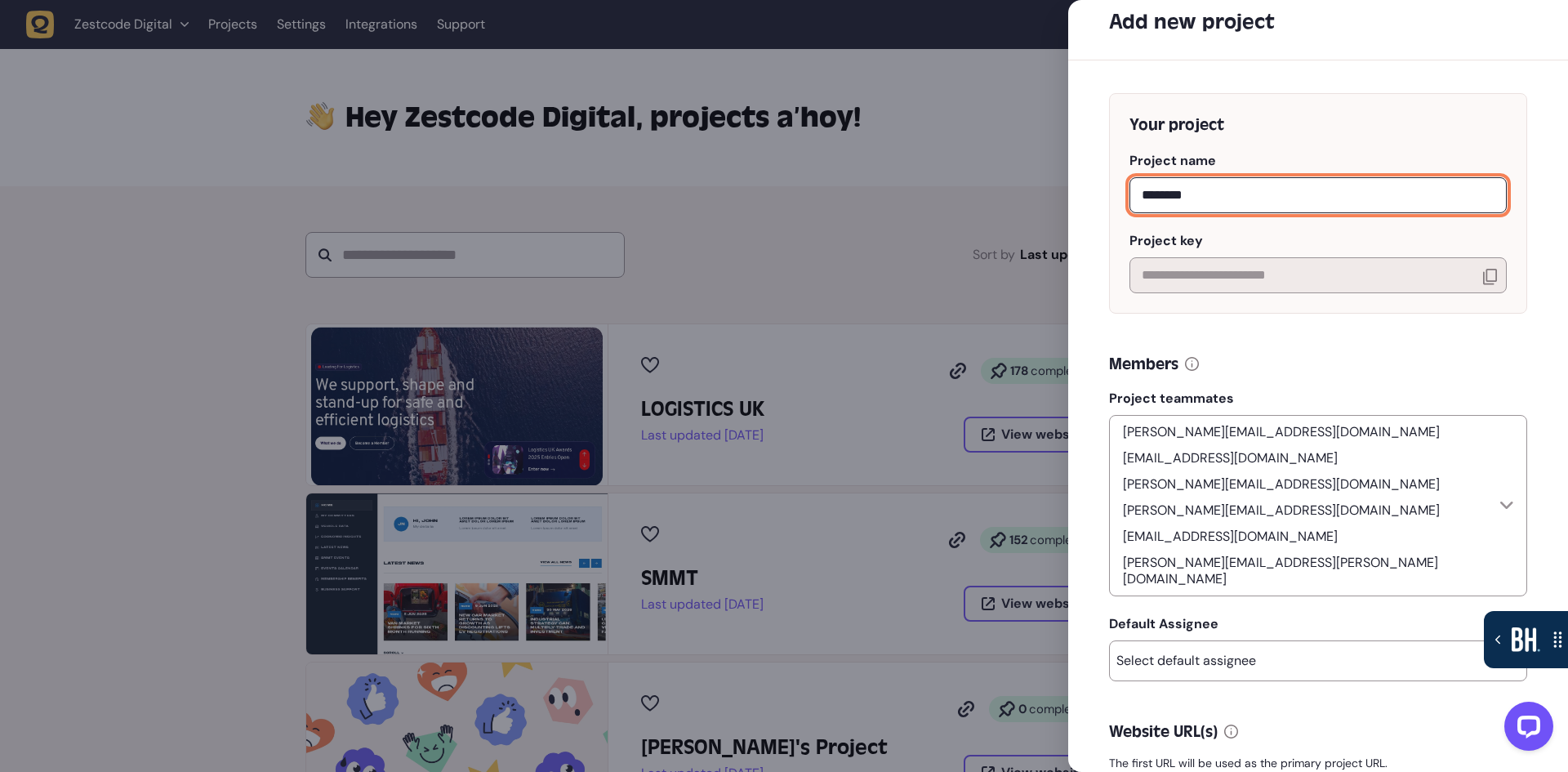
scroll to position [163, 0]
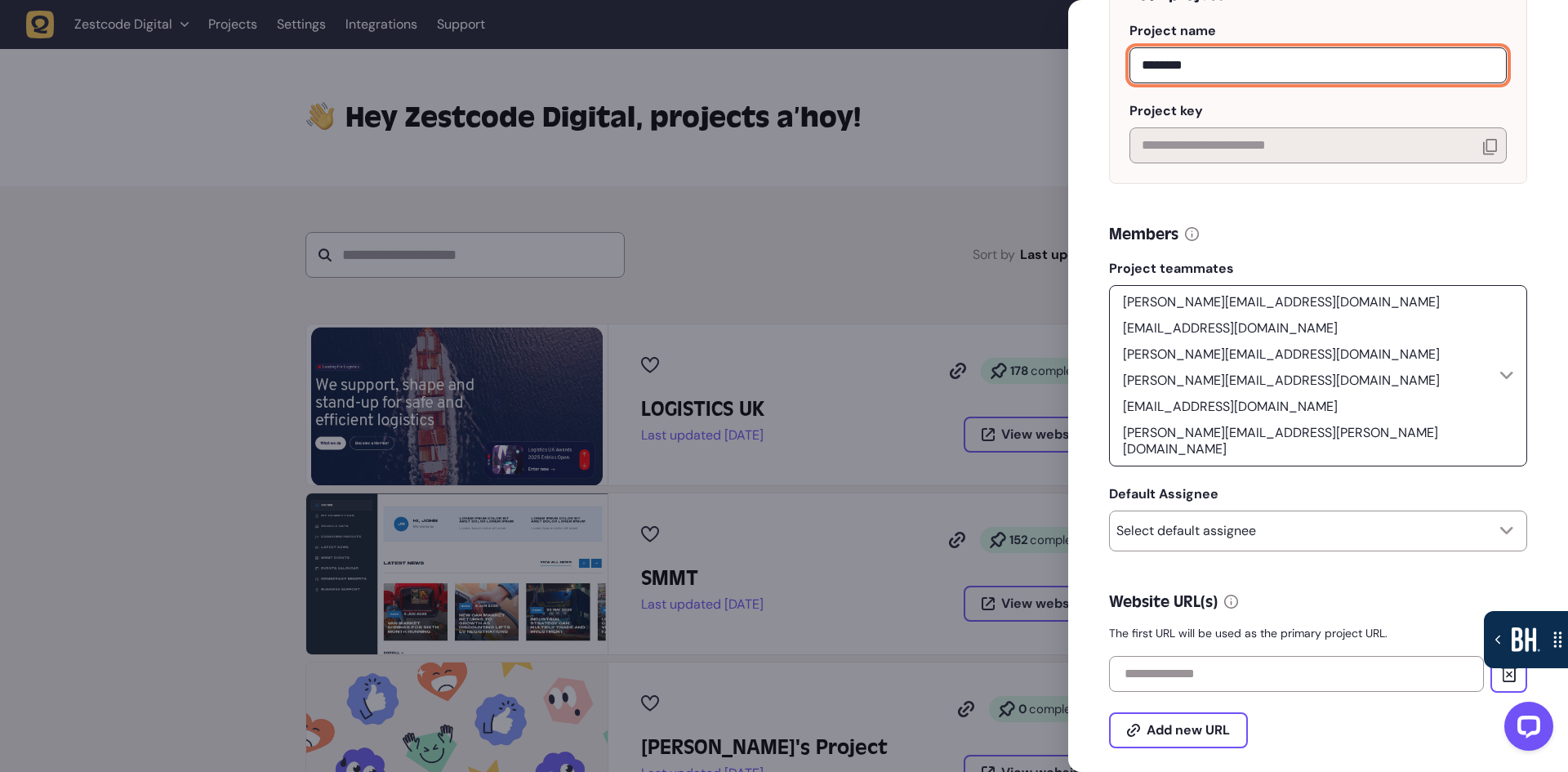
type input "********"
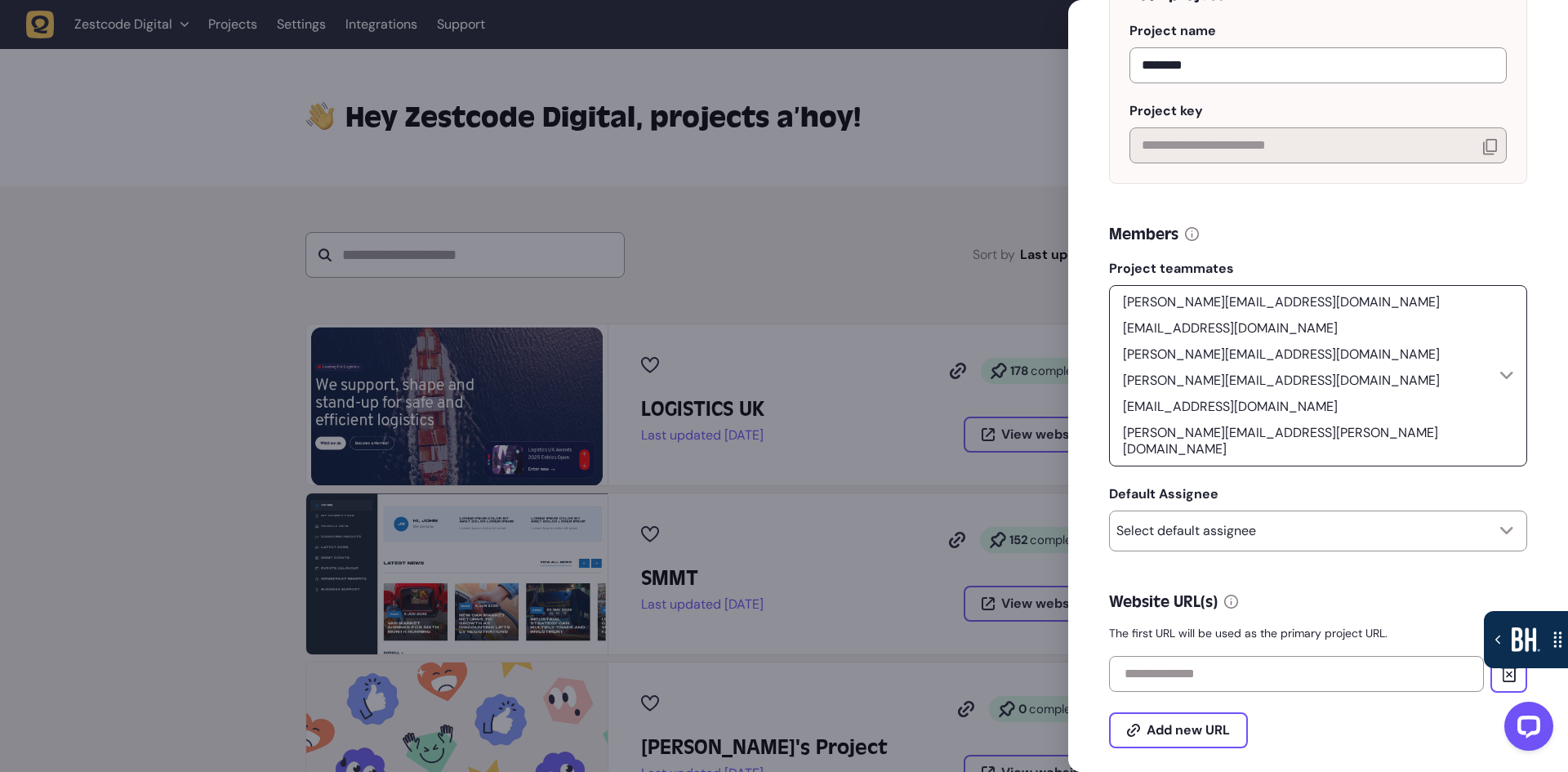
click at [1451, 422] on p "[PERSON_NAME][EMAIL_ADDRESS][PERSON_NAME][DOMAIN_NAME]" at bounding box center [1307, 440] width 384 height 36
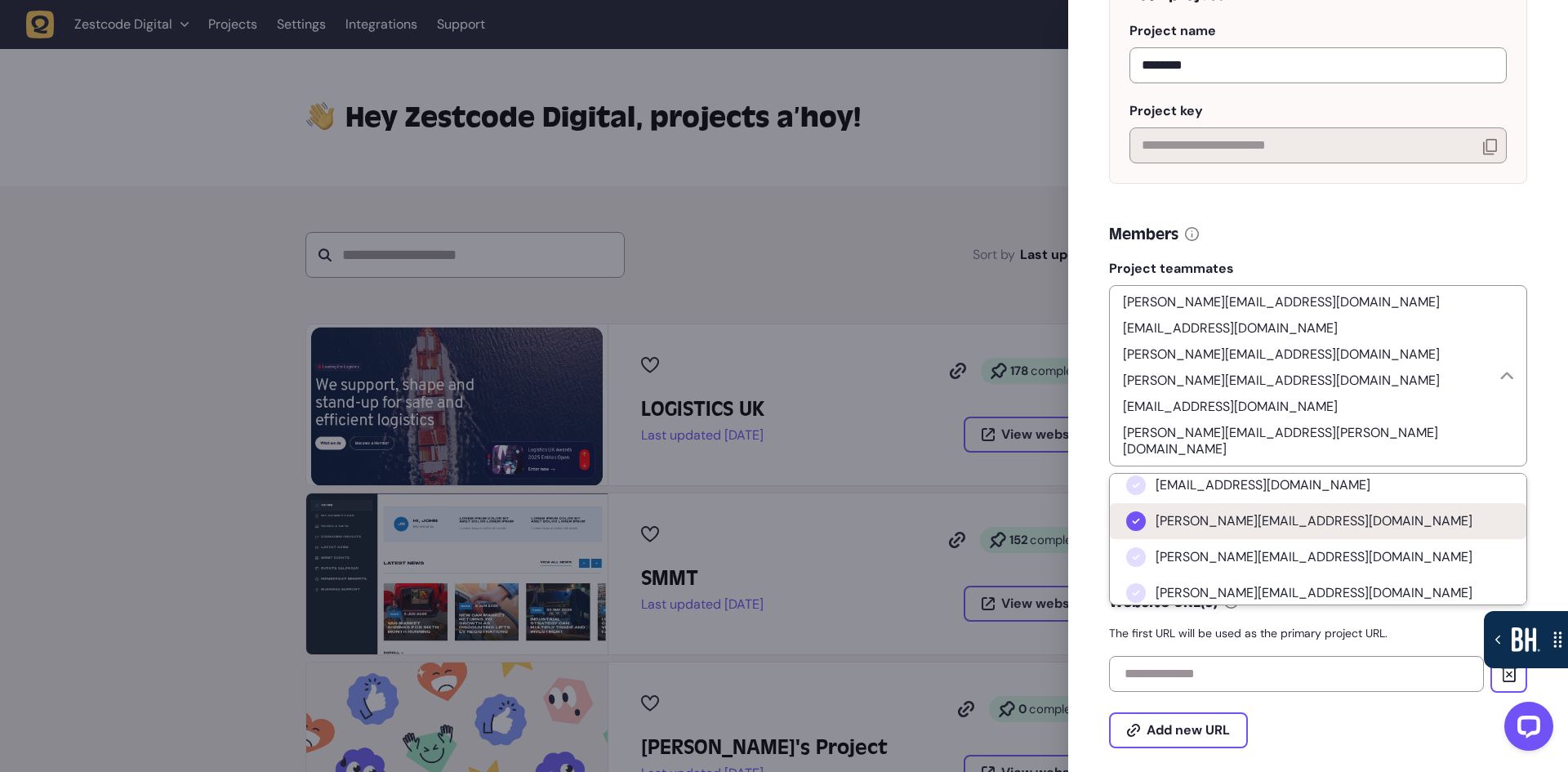
click at [1281, 512] on span "[PERSON_NAME][EMAIL_ADDRESS][DOMAIN_NAME]" at bounding box center [1313, 520] width 317 height 16
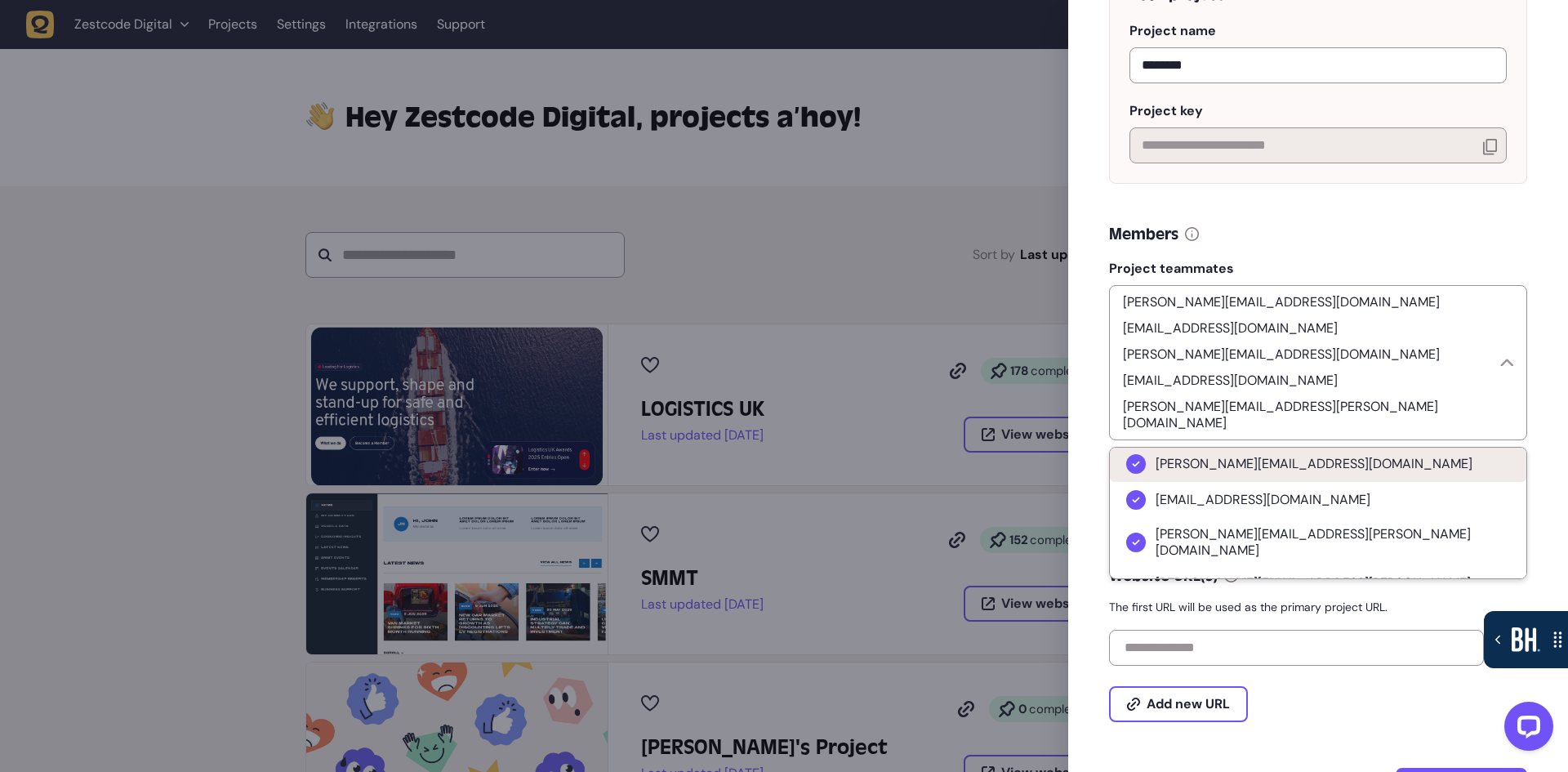
scroll to position [327, 0]
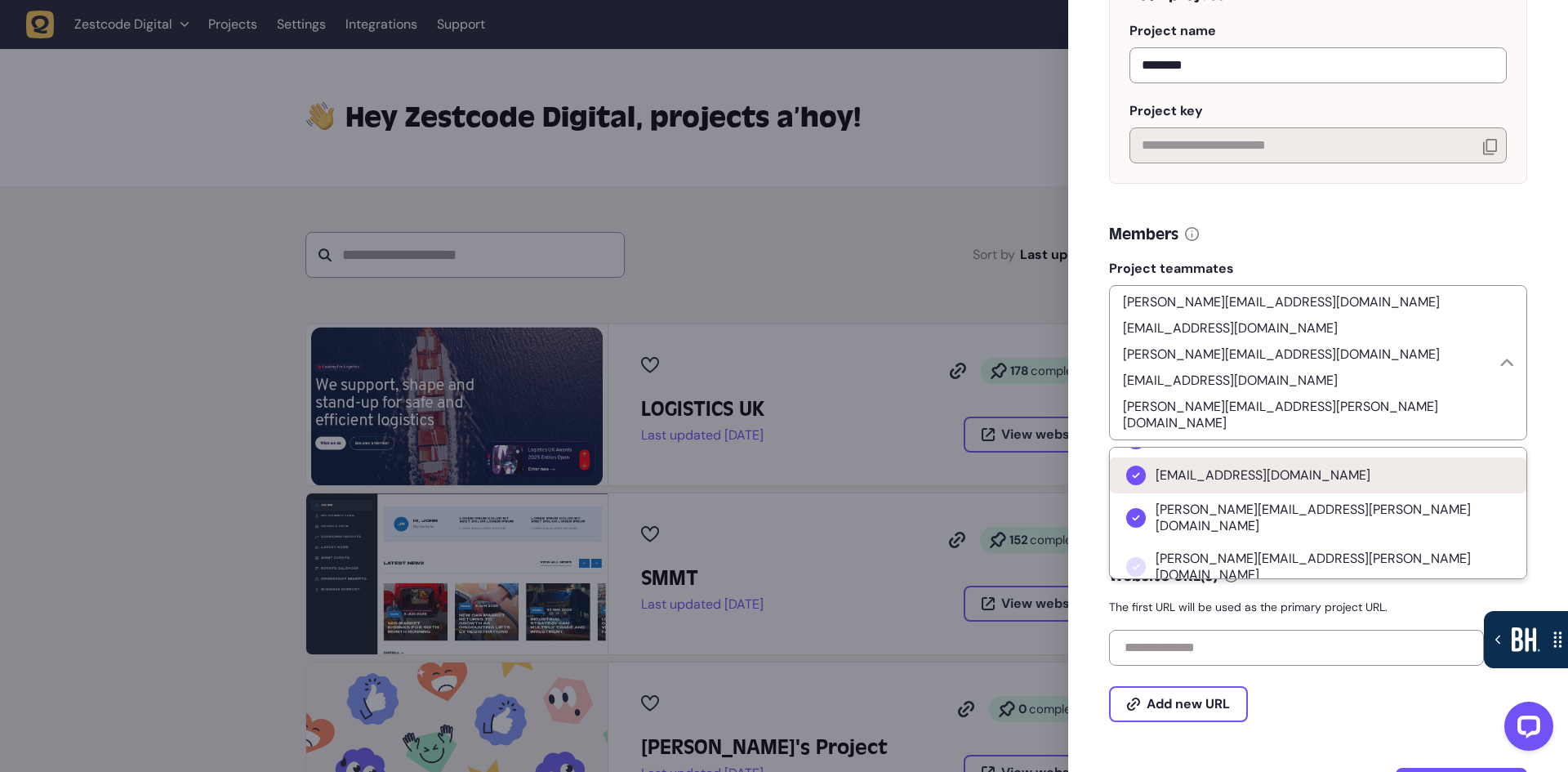
click at [1283, 457] on li "[EMAIL_ADDRESS][DOMAIN_NAME]" at bounding box center [1317, 475] width 416 height 36
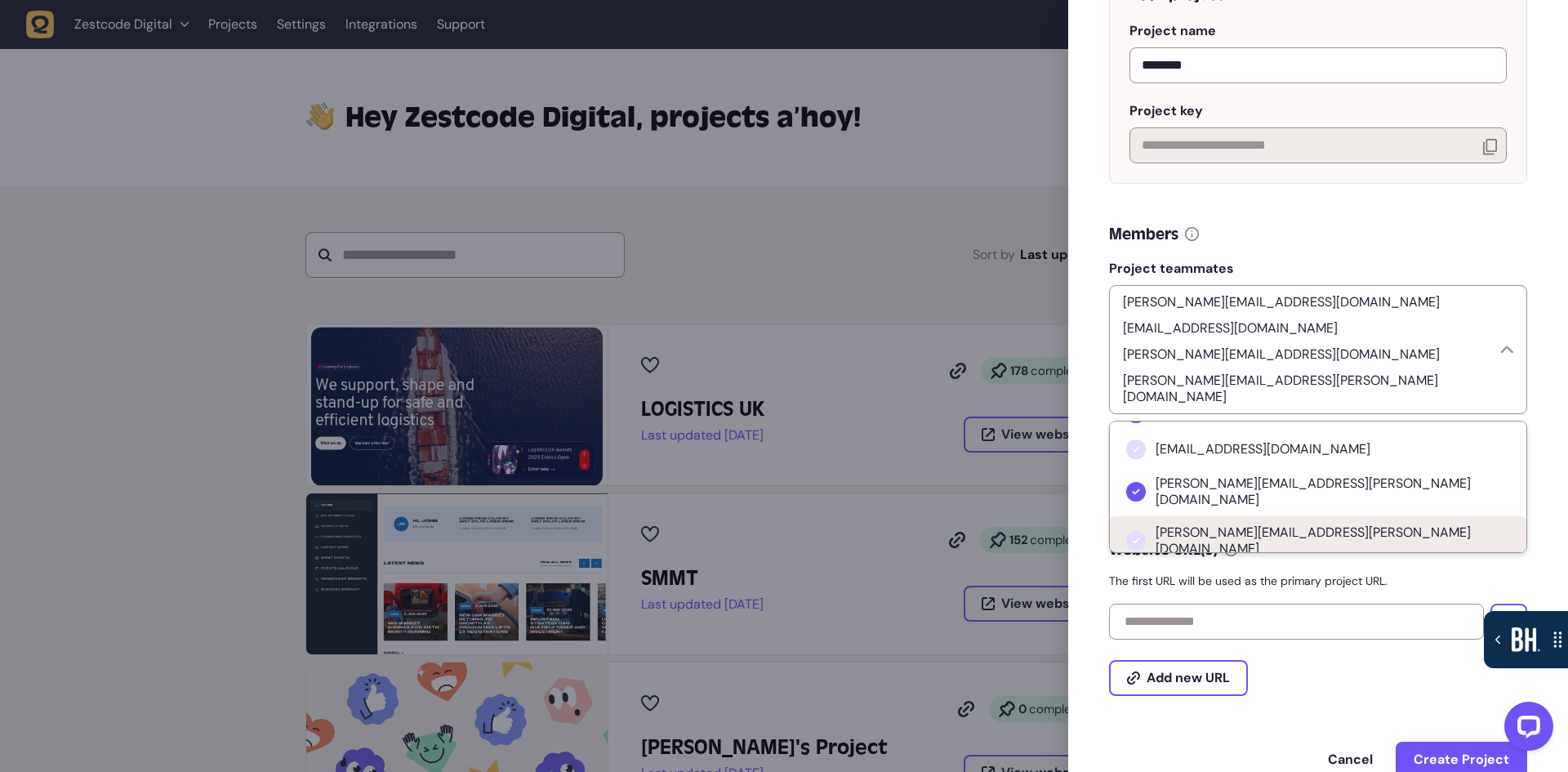
scroll to position [150, 0]
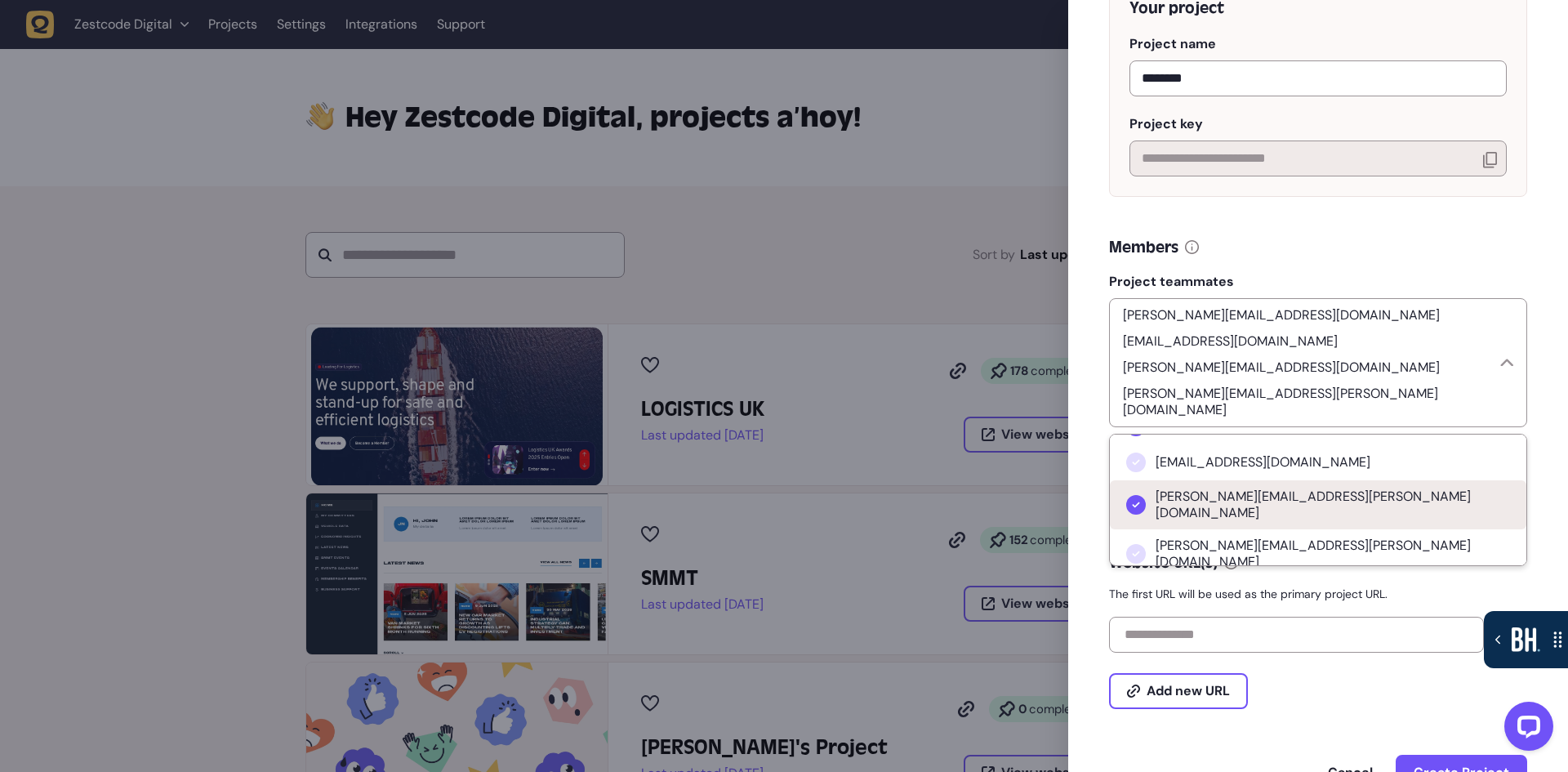
click at [1287, 488] on span "[PERSON_NAME][EMAIL_ADDRESS][PERSON_NAME][DOMAIN_NAME]" at bounding box center [1332, 504] width 355 height 33
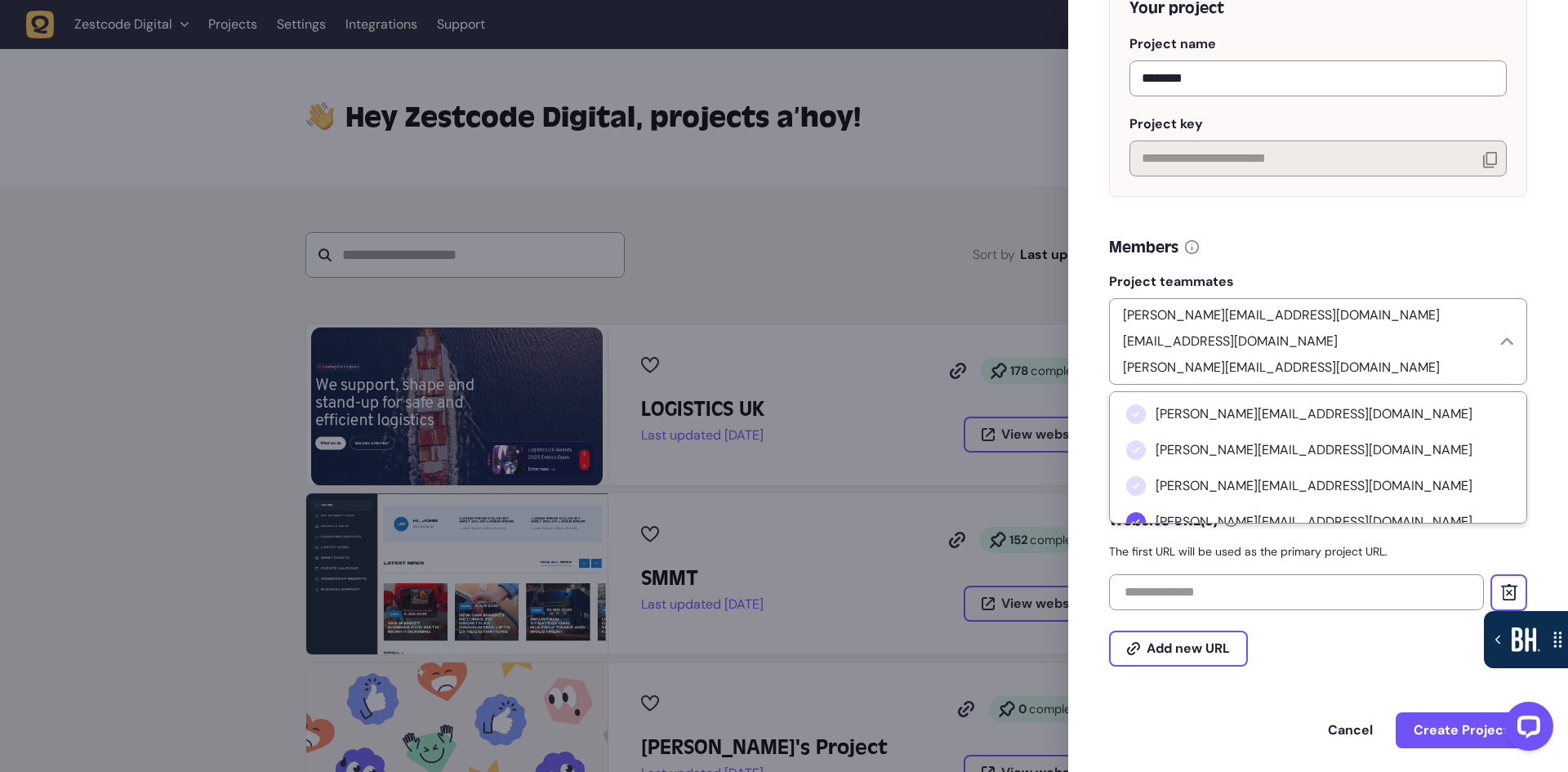
scroll to position [173, 0]
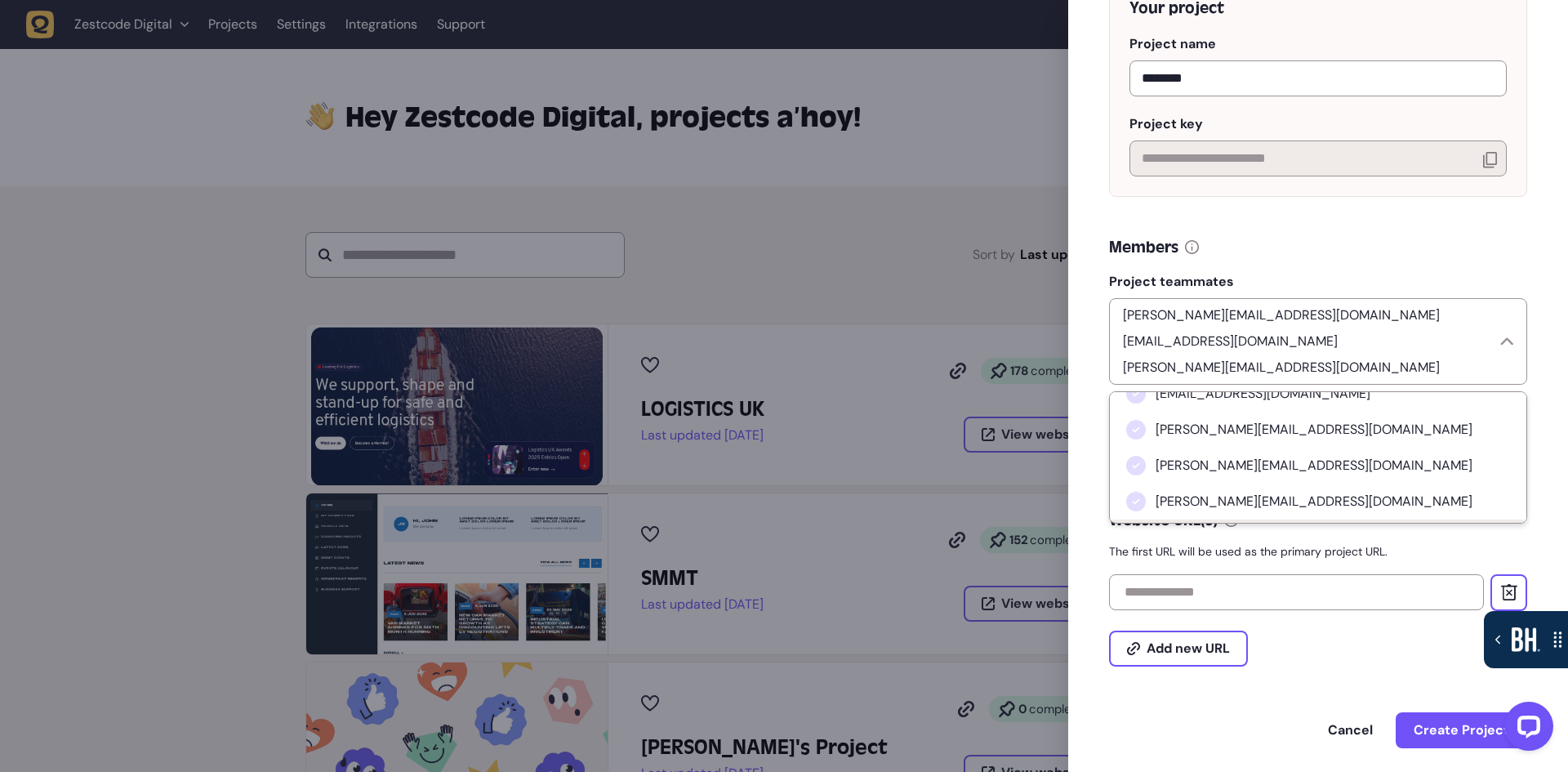
click at [1292, 519] on li "[PERSON_NAME][EMAIL_ADDRESS][DOMAIN_NAME]" at bounding box center [1317, 537] width 416 height 36
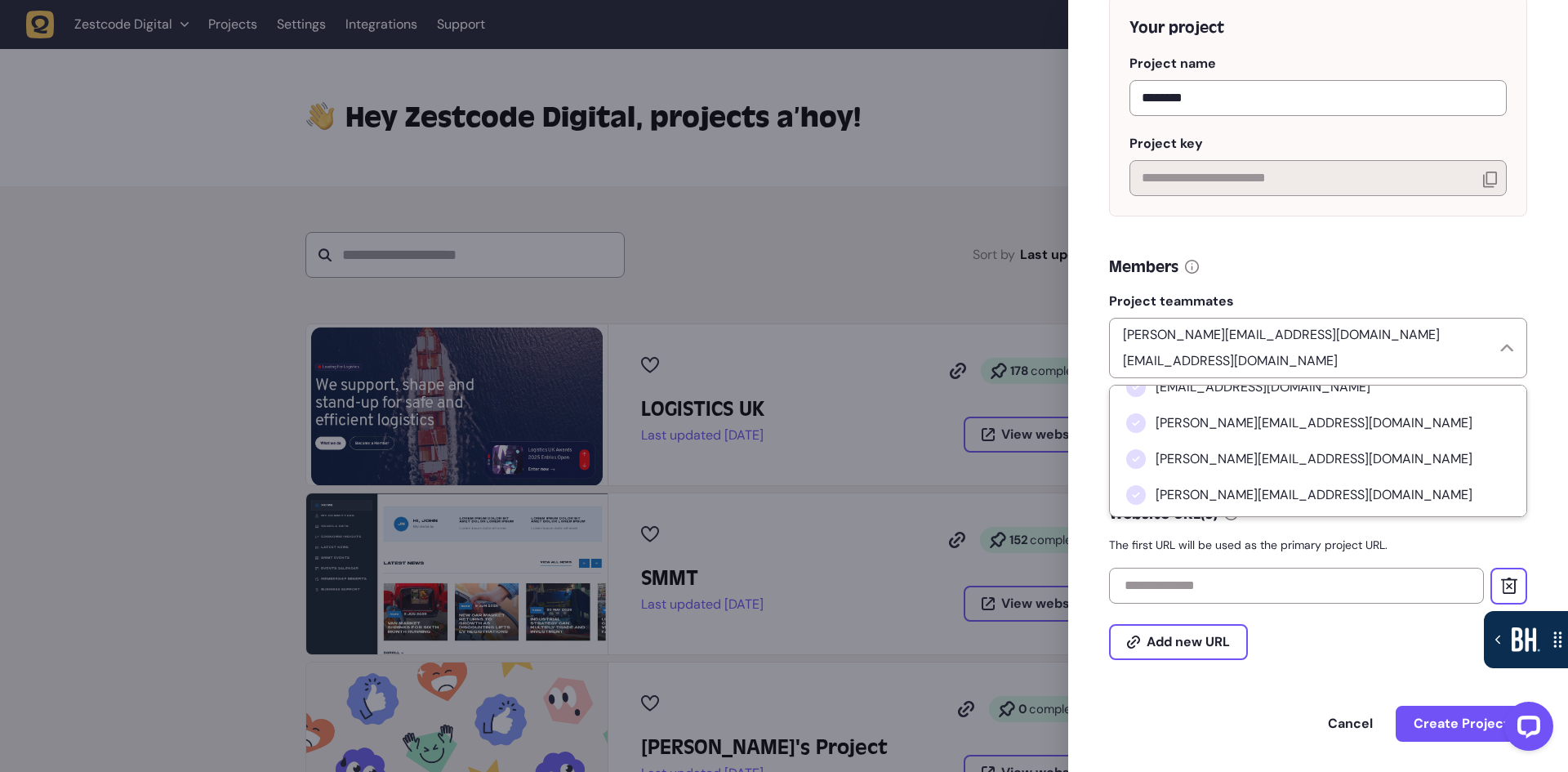
click at [1409, 279] on div "Members" at bounding box center [1317, 267] width 418 height 23
